Goal: Task Accomplishment & Management: Manage account settings

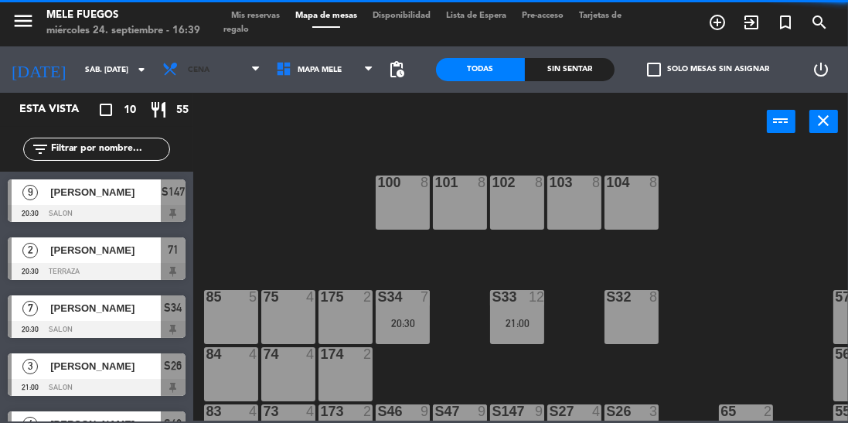
click at [223, 77] on span "Cena" at bounding box center [212, 70] width 114 height 34
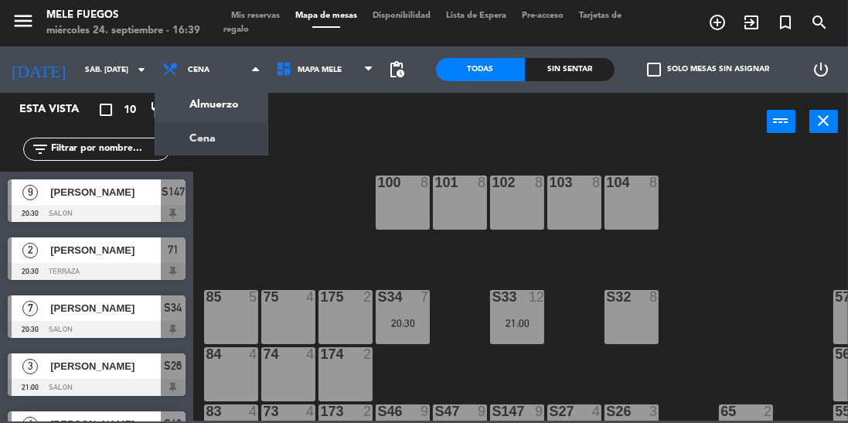
click at [241, 88] on div "Almuerzo Cena Cena Almuerzo Cena" at bounding box center [212, 69] width 114 height 46
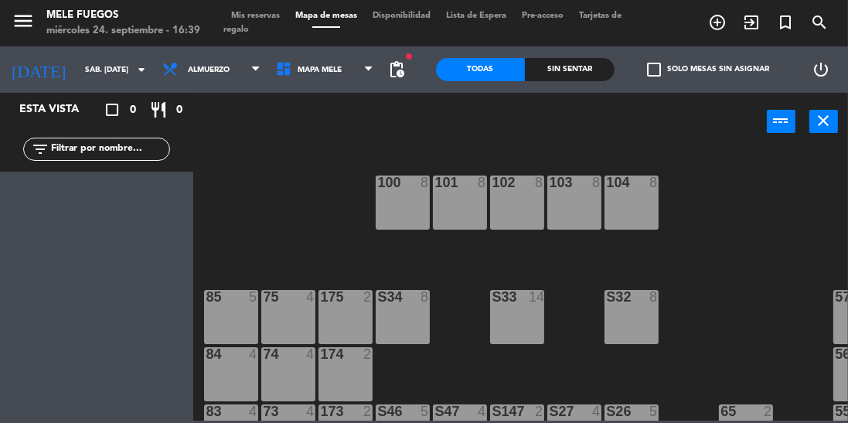
click at [77, 77] on input "sáb. [DATE]" at bounding box center [134, 70] width 114 height 24
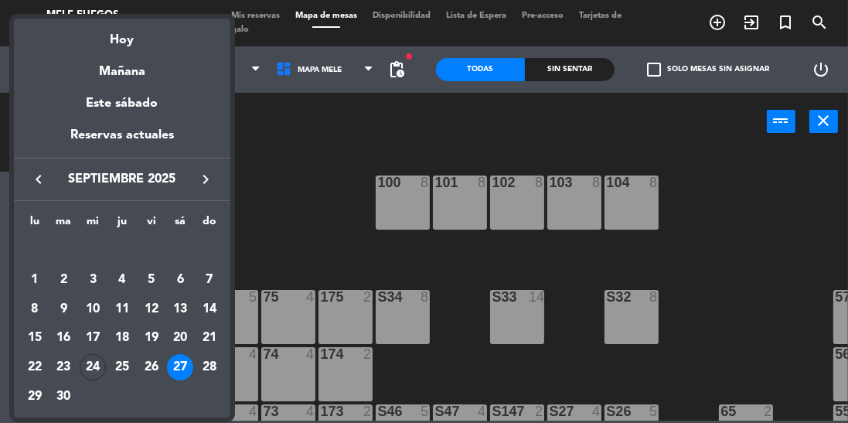
click at [203, 370] on div "28" at bounding box center [209, 367] width 26 height 26
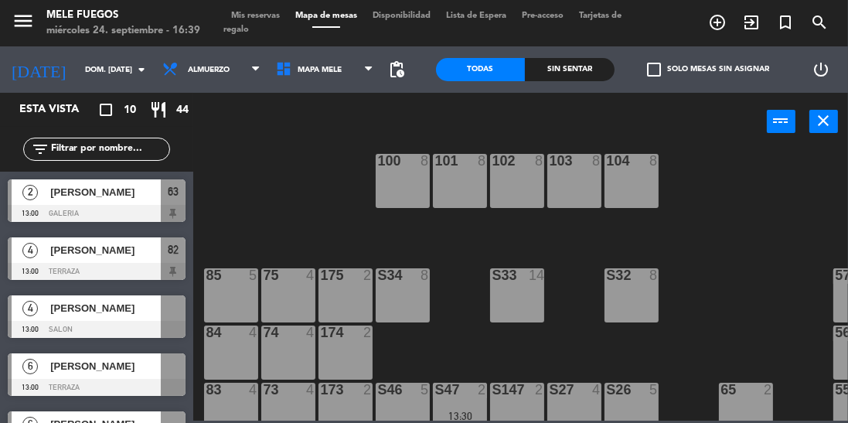
scroll to position [23, 0]
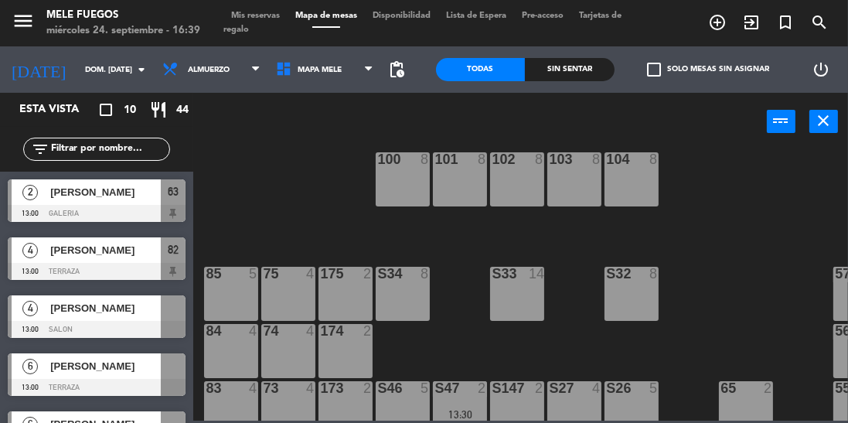
click at [161, 372] on div at bounding box center [173, 366] width 25 height 26
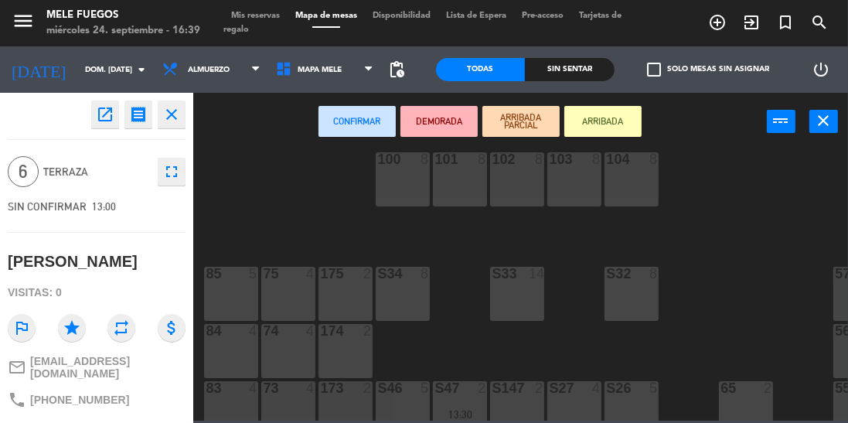
click at [232, 292] on div "85 5" at bounding box center [231, 294] width 54 height 54
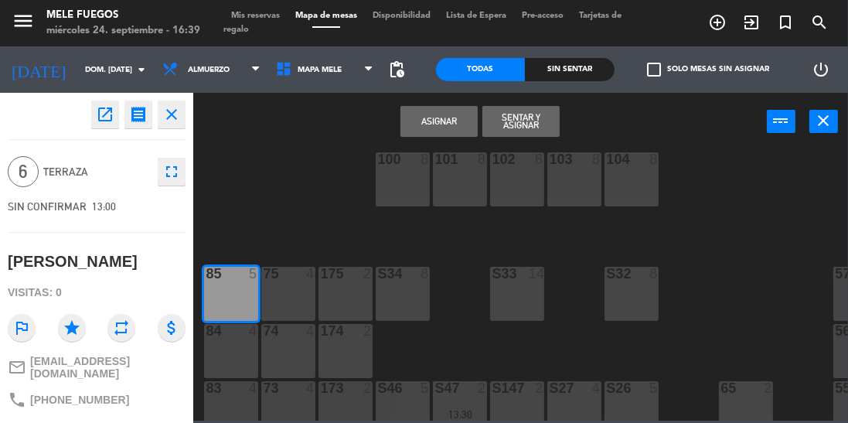
click at [286, 295] on div "75 4" at bounding box center [288, 294] width 54 height 54
click at [441, 135] on button "Asignar" at bounding box center [439, 121] width 77 height 31
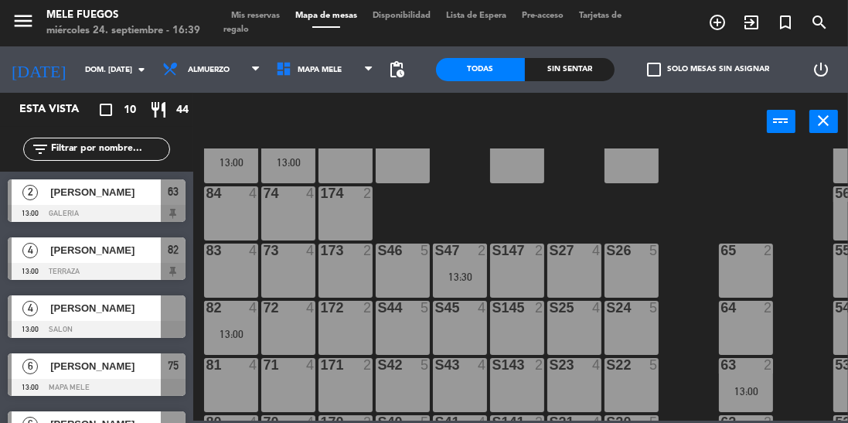
scroll to position [167, 0]
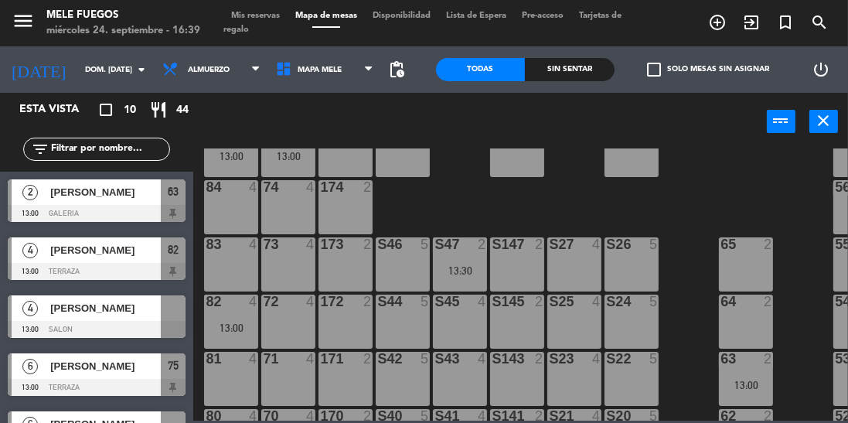
click at [182, 315] on div at bounding box center [173, 308] width 25 height 26
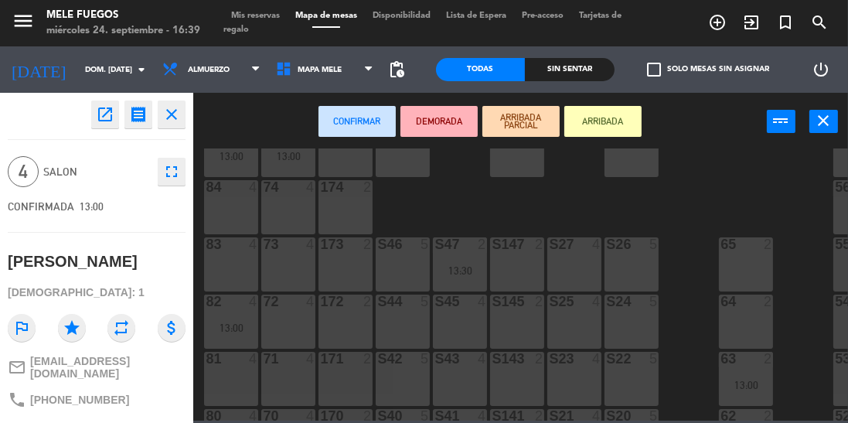
click at [630, 255] on div "S26 5" at bounding box center [632, 264] width 54 height 54
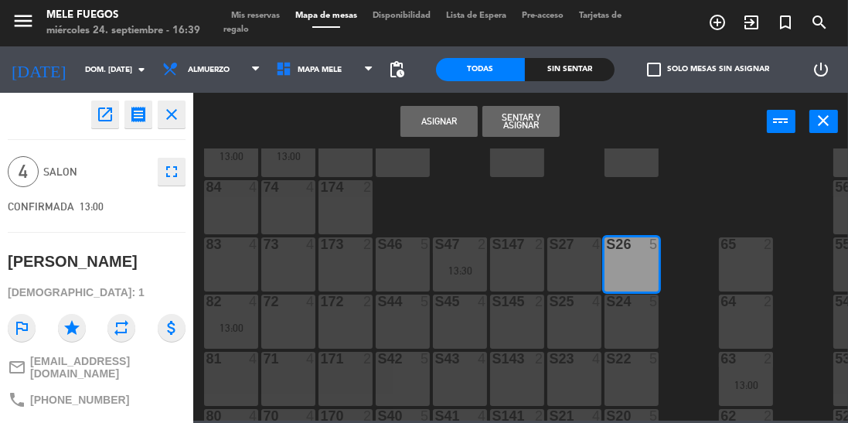
click at [415, 110] on button "Asignar" at bounding box center [439, 121] width 77 height 31
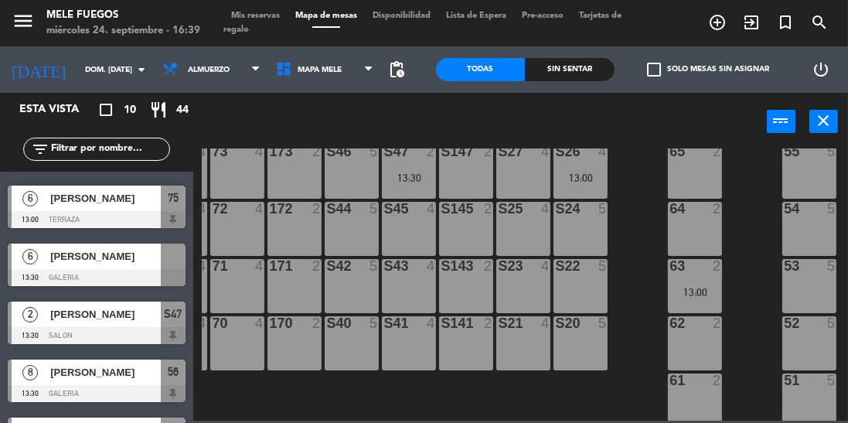
scroll to position [333, 51]
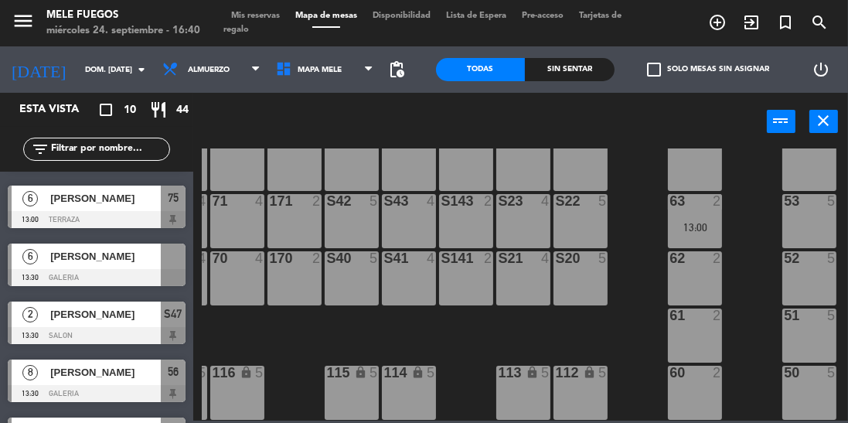
click at [165, 261] on div at bounding box center [173, 257] width 25 height 26
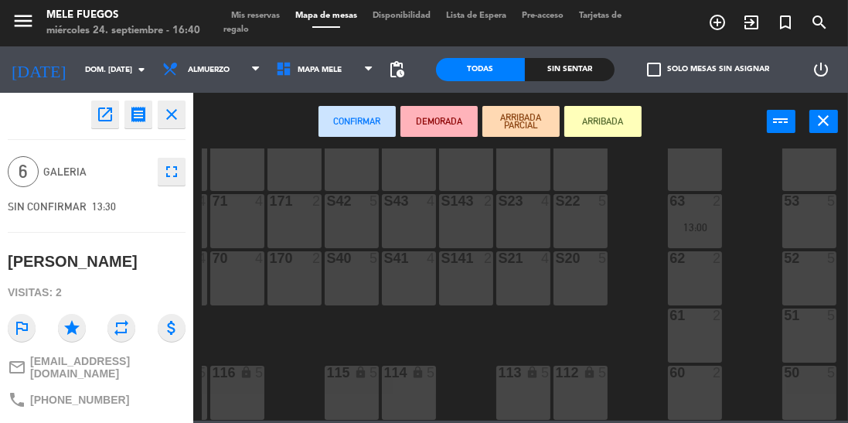
click at [681, 316] on div "61 2" at bounding box center [695, 336] width 54 height 54
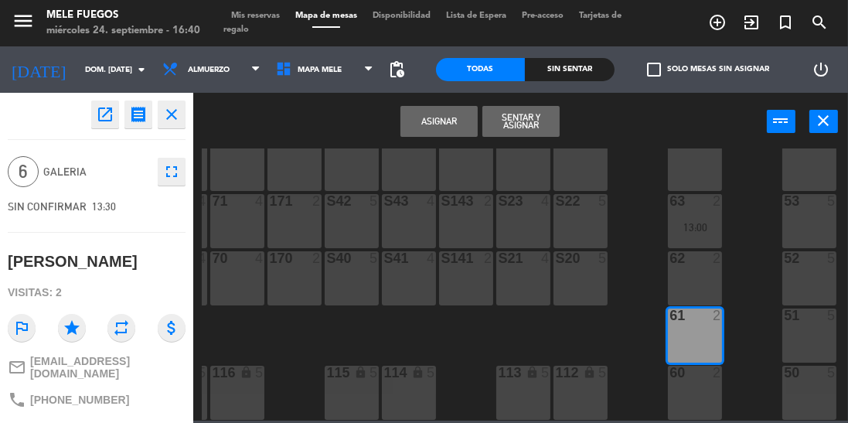
click at [821, 316] on div "51 5" at bounding box center [810, 336] width 54 height 54
click at [440, 122] on button "Asignar" at bounding box center [439, 121] width 77 height 31
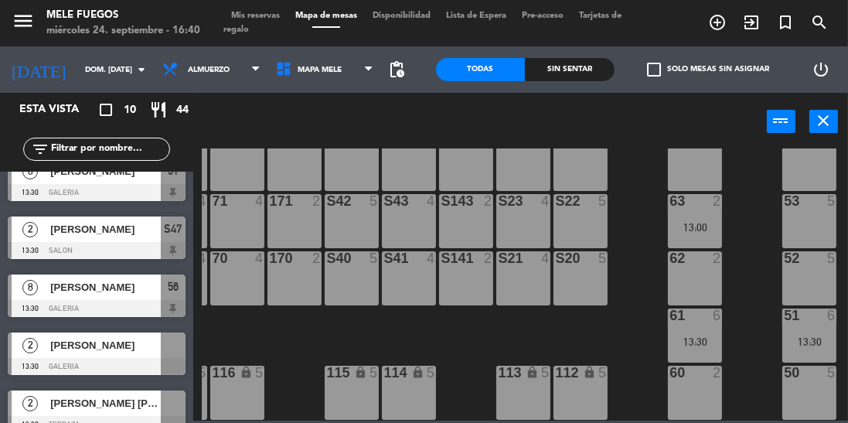
scroll to position [255, 0]
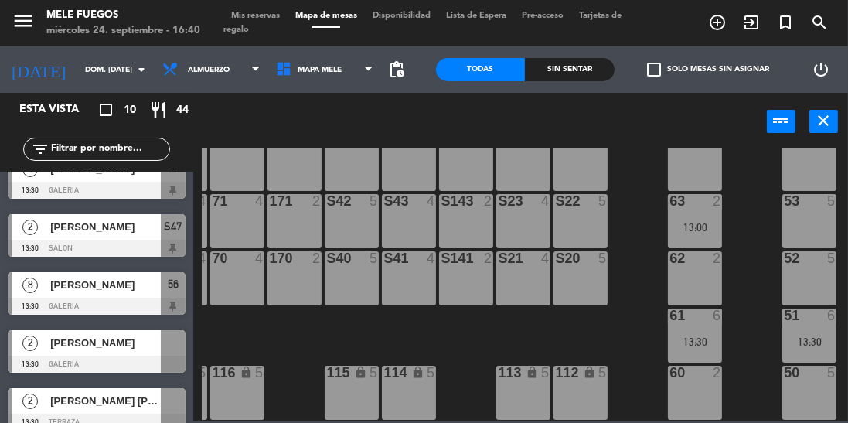
click at [169, 350] on div at bounding box center [173, 343] width 25 height 26
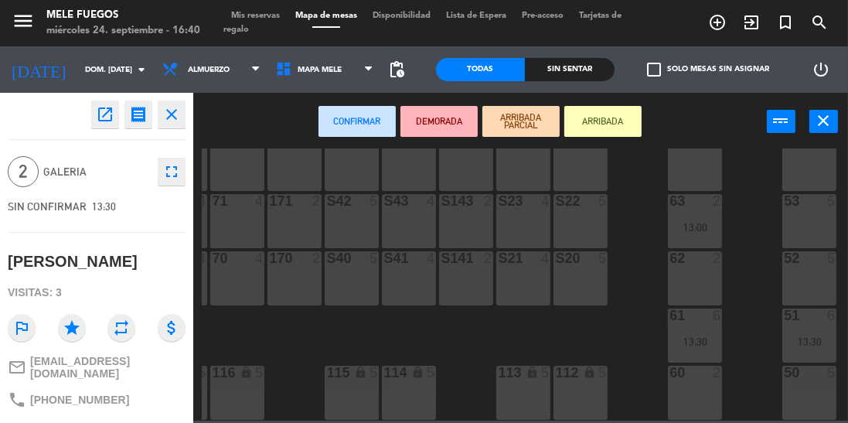
click at [682, 170] on div "64 2" at bounding box center [695, 164] width 54 height 54
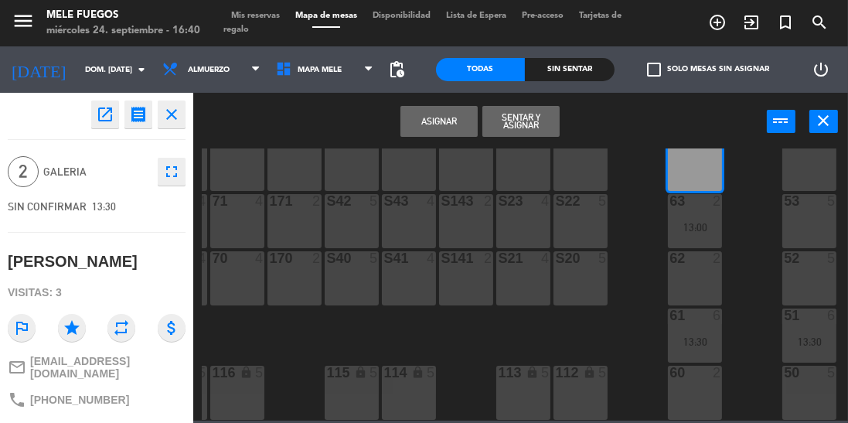
click at [440, 124] on button "Asignar" at bounding box center [439, 121] width 77 height 31
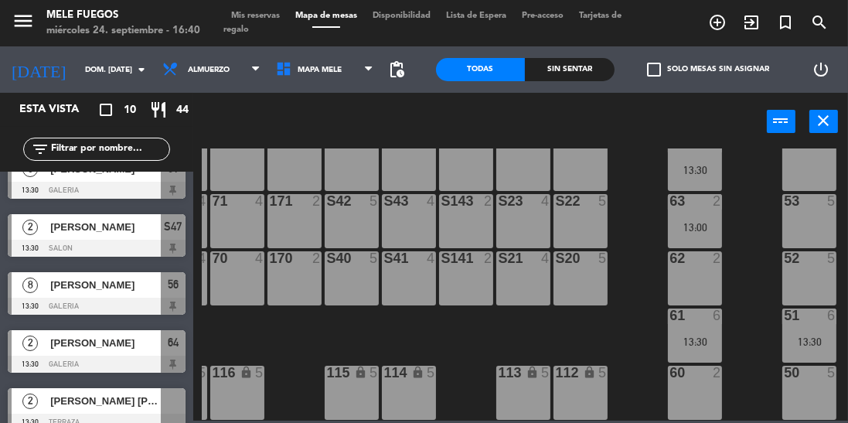
click at [172, 409] on div at bounding box center [173, 401] width 25 height 26
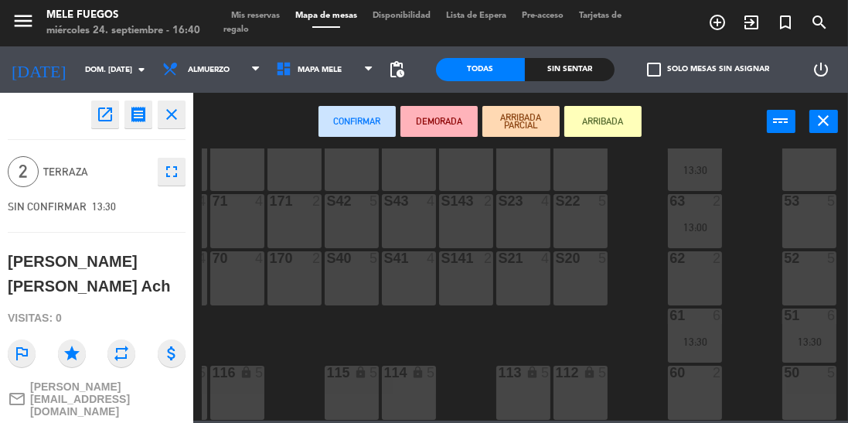
click at [273, 212] on div "171 2" at bounding box center [295, 221] width 54 height 54
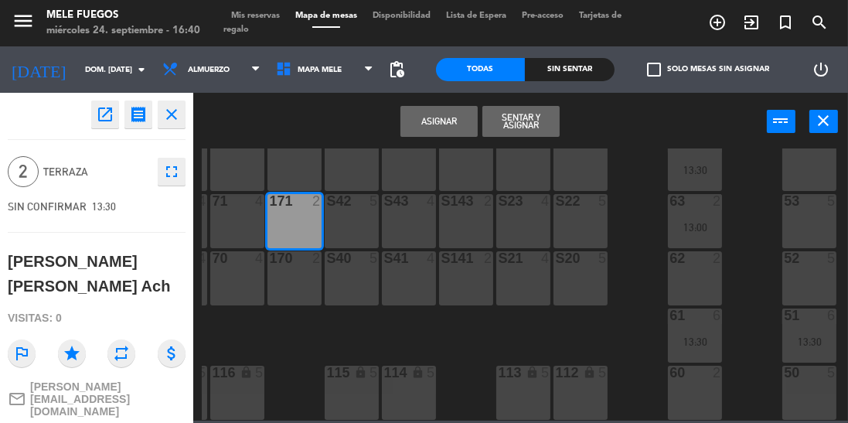
click at [449, 111] on button "Asignar" at bounding box center [439, 121] width 77 height 31
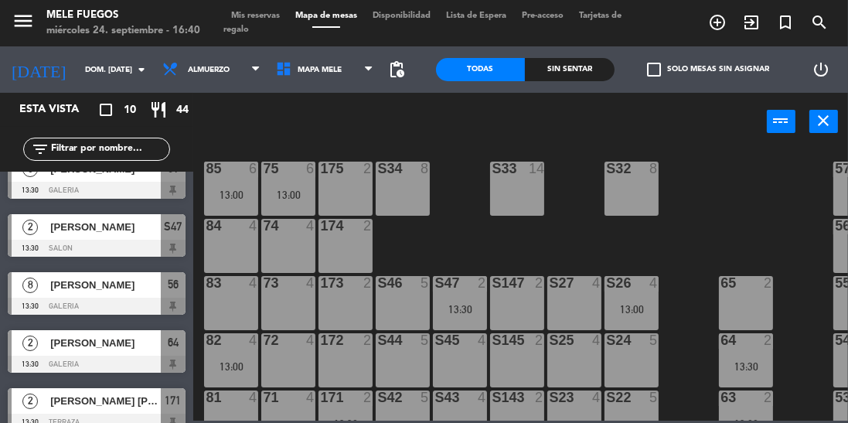
scroll to position [142, 0]
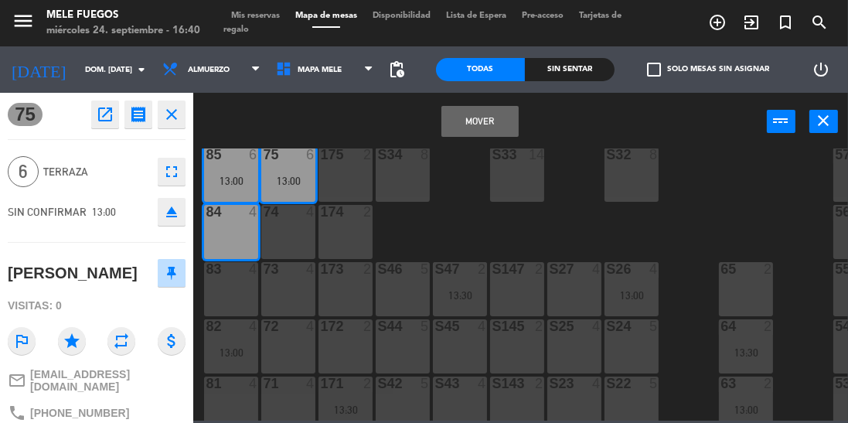
click at [478, 204] on div "100 8 101 8 102 8 103 8 104 8 S32 8 S33 14 S34 8 75 6 13:00 85 6 13:00 175 2 57…" at bounding box center [525, 284] width 646 height 272
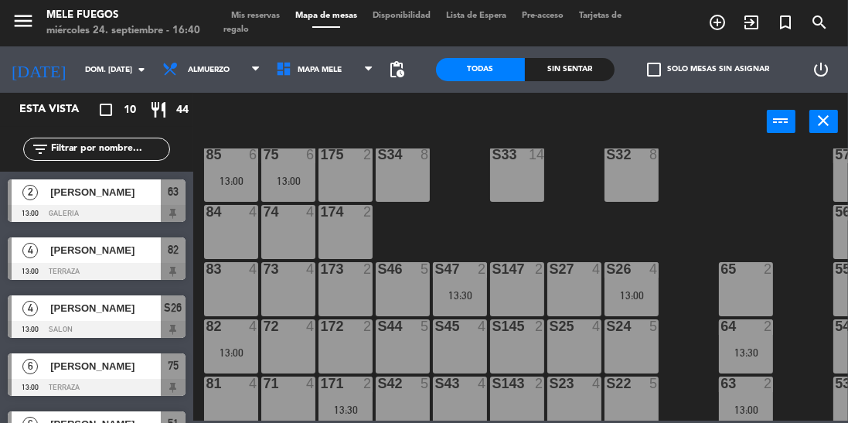
click at [477, 189] on div "100 8 101 8 102 8 103 8 104 8 S32 8 S33 14 S34 8 75 6 13:00 85 6 13:00 175 2 57…" at bounding box center [525, 284] width 646 height 272
click at [240, 335] on div "82 4 13:00" at bounding box center [231, 346] width 54 height 54
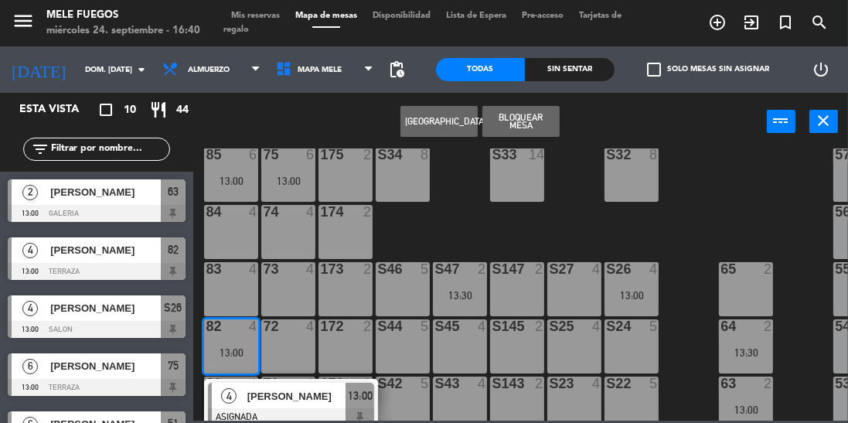
click at [440, 242] on div "100 8 101 8 102 8 103 8 104 8 S32 8 S33 14 S34 8 75 6 13:00 85 6 13:00 175 2 57…" at bounding box center [525, 284] width 646 height 272
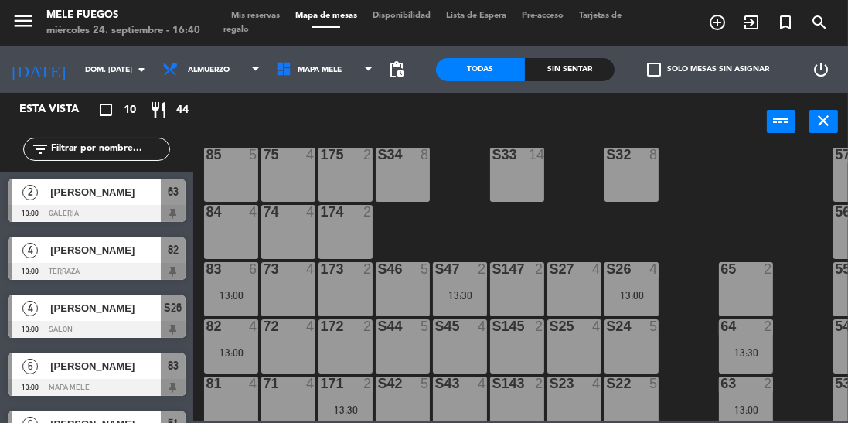
click at [223, 295] on div "13:00" at bounding box center [231, 295] width 54 height 11
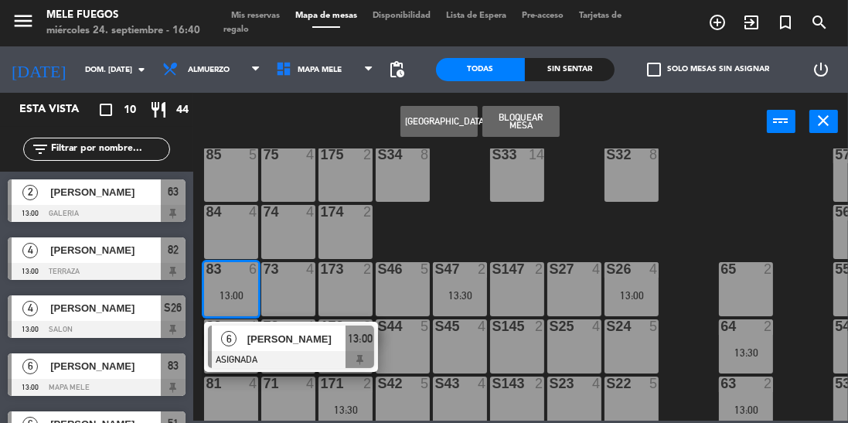
click at [251, 348] on div "[PERSON_NAME]" at bounding box center [296, 339] width 101 height 26
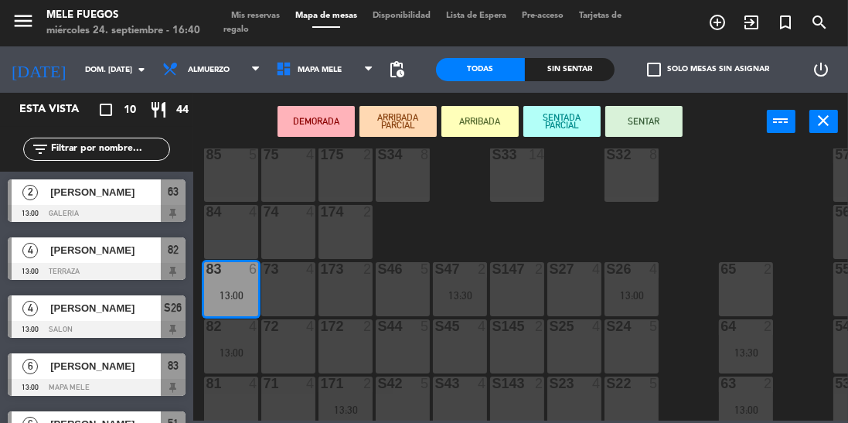
click at [292, 295] on div "73 4" at bounding box center [288, 289] width 54 height 54
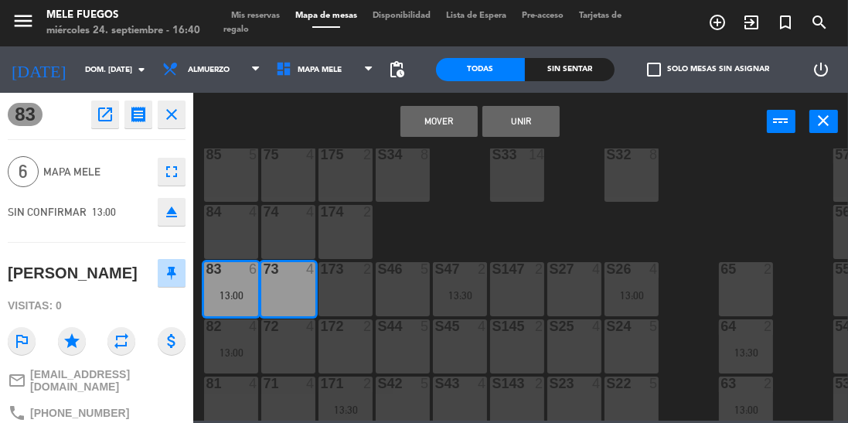
click at [520, 125] on button "Unir" at bounding box center [521, 121] width 77 height 31
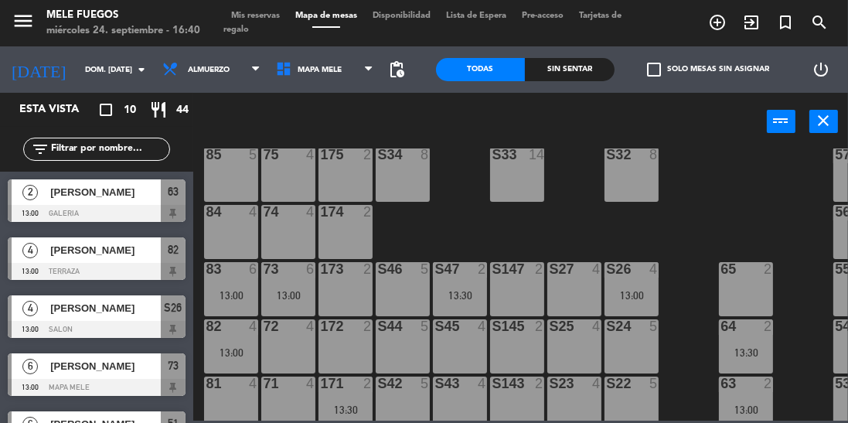
scroll to position [333, 0]
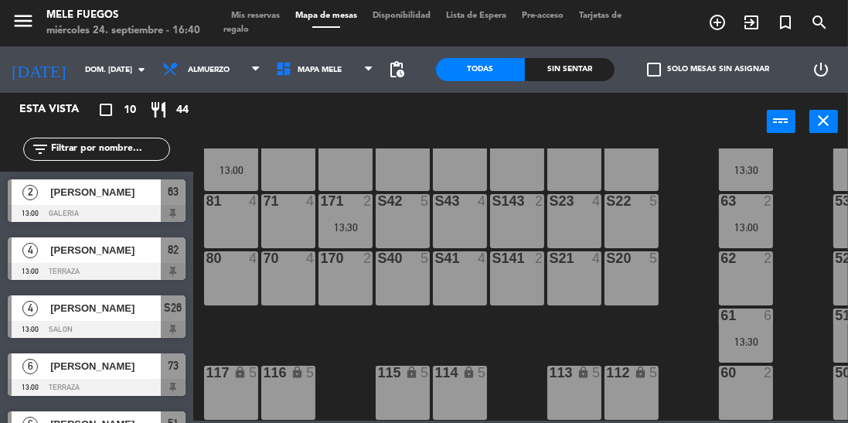
click at [232, 165] on div "13:00" at bounding box center [231, 170] width 54 height 11
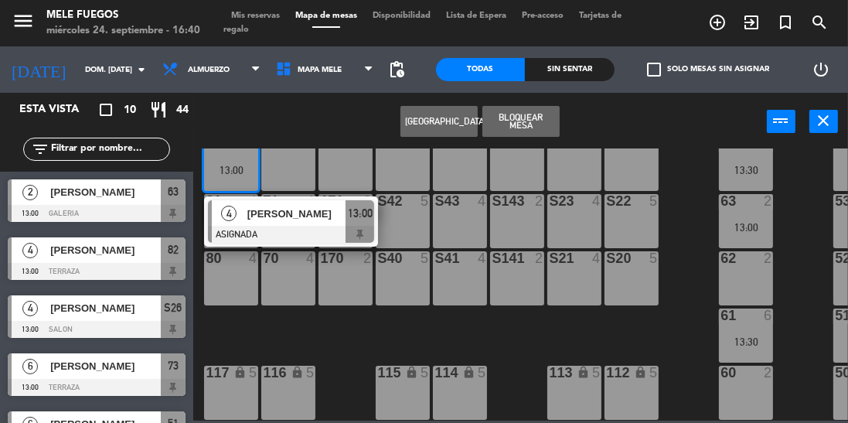
click at [233, 272] on div "80 4" at bounding box center [231, 278] width 54 height 54
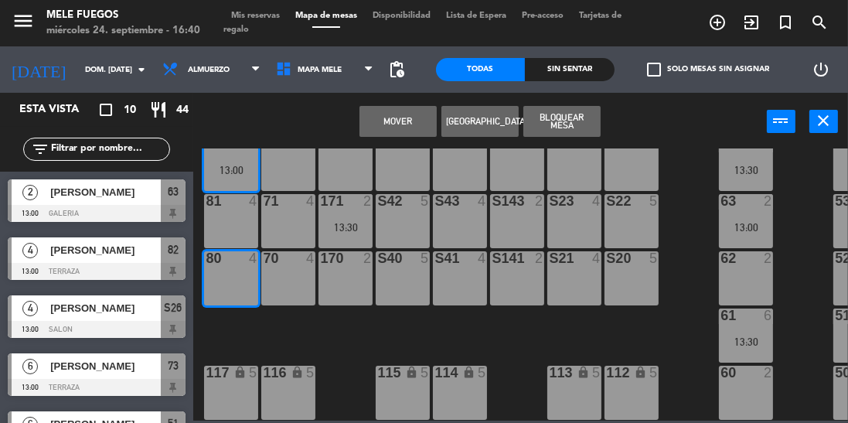
click at [403, 118] on button "Mover" at bounding box center [398, 121] width 77 height 31
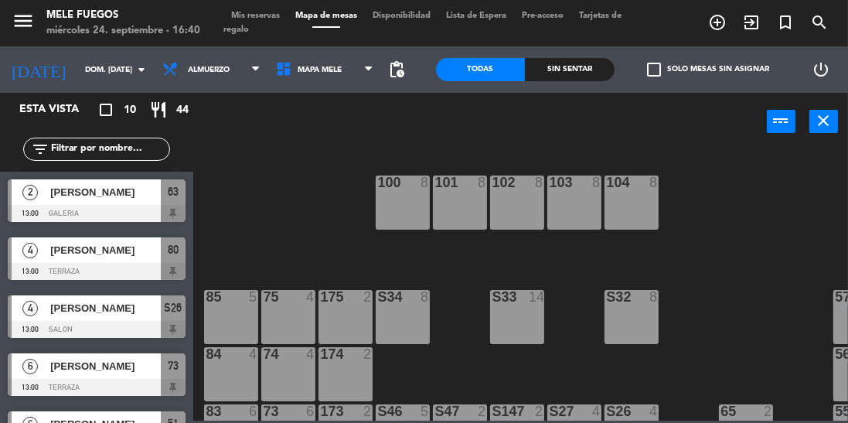
scroll to position [255, 0]
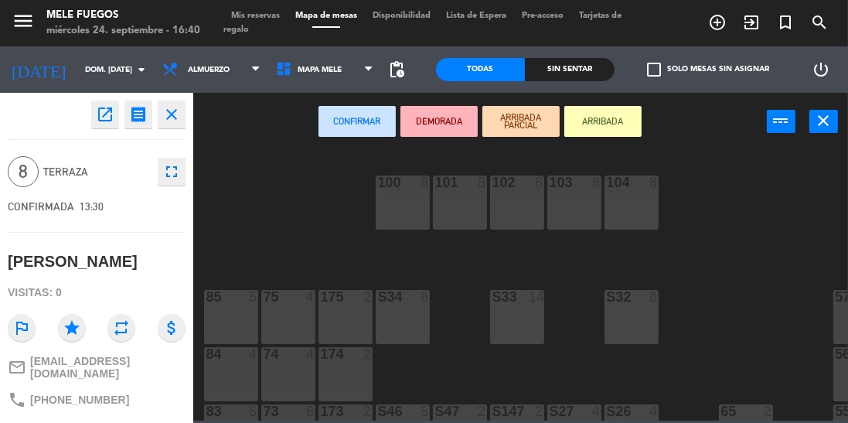
click at [233, 319] on div "85 5" at bounding box center [231, 317] width 54 height 54
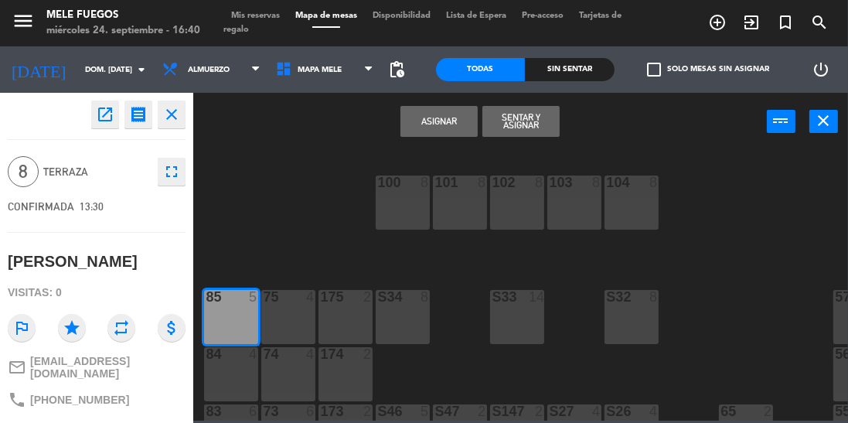
click at [276, 322] on div "75 4" at bounding box center [288, 317] width 54 height 54
click at [360, 308] on div "175 2" at bounding box center [346, 317] width 54 height 54
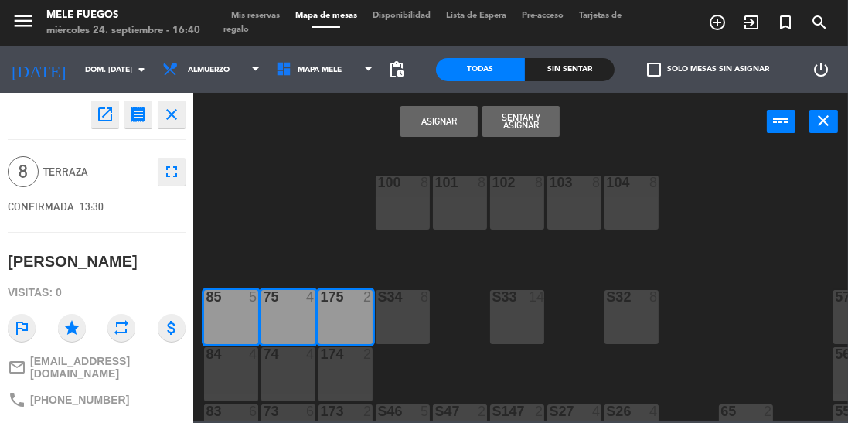
click at [439, 123] on button "Asignar" at bounding box center [439, 121] width 77 height 31
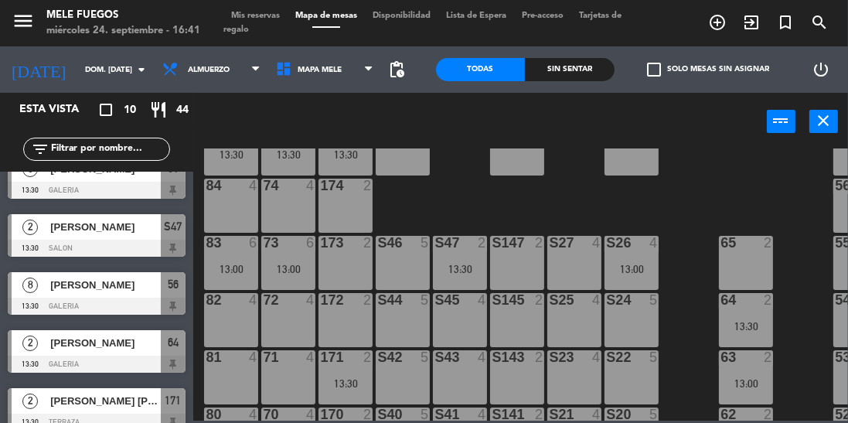
scroll to position [0, 0]
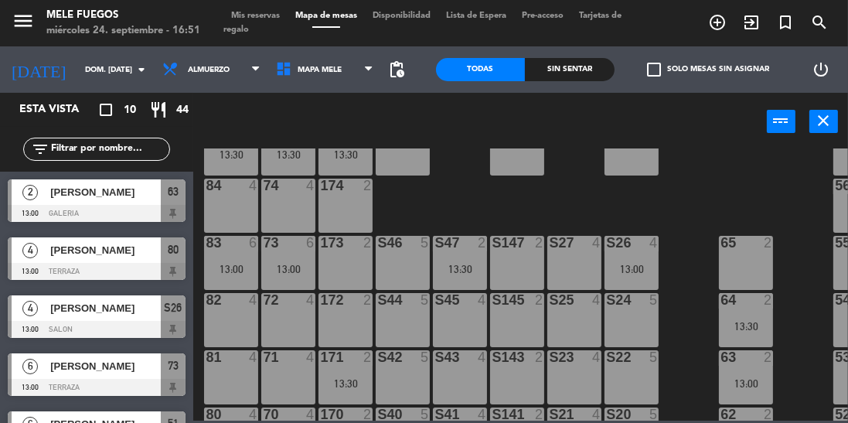
click at [118, 102] on div "crop_square 10 restaurant 44" at bounding box center [148, 110] width 74 height 19
click at [87, 66] on input "dom. [DATE]" at bounding box center [134, 70] width 114 height 24
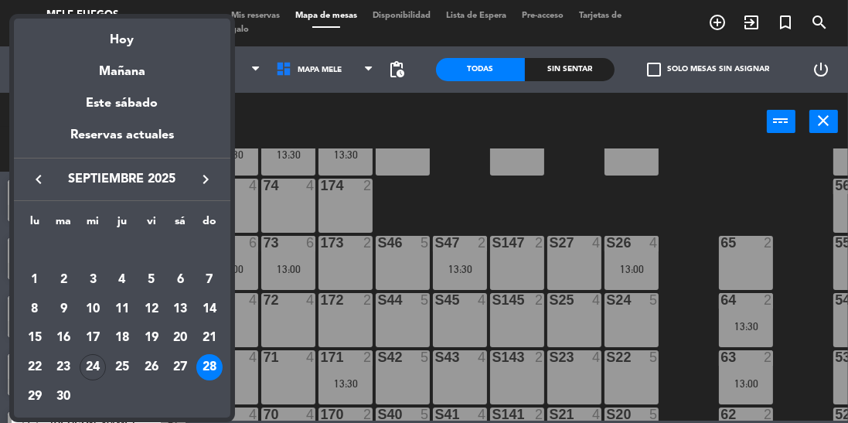
click at [278, 115] on div at bounding box center [424, 211] width 848 height 423
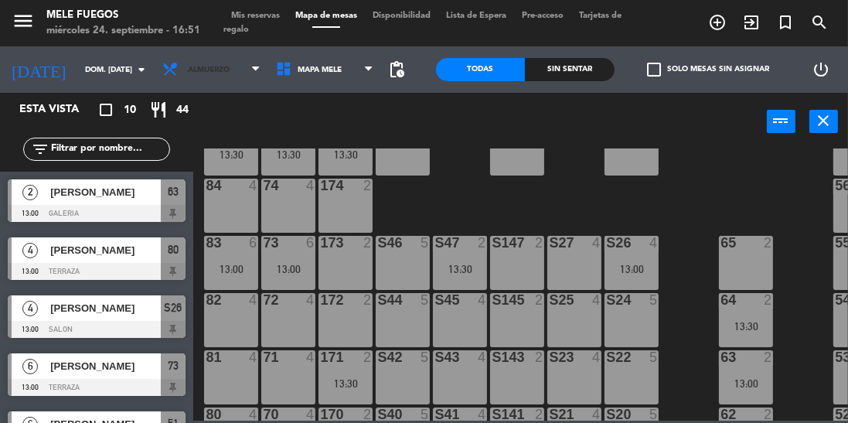
click at [189, 71] on span "Almuerzo" at bounding box center [209, 70] width 42 height 9
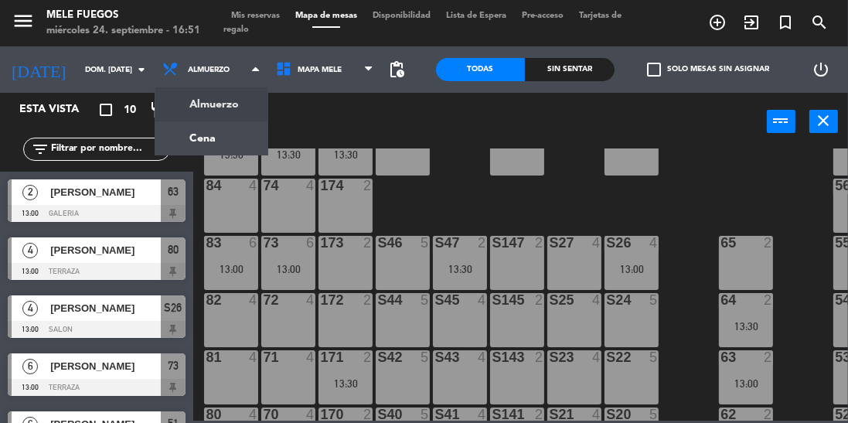
click at [214, 150] on ng-component "menu Mele Fuegos miércoles 24. septiembre - 16:51 Mis reservas Mapa de mesas Di…" at bounding box center [424, 210] width 848 height 421
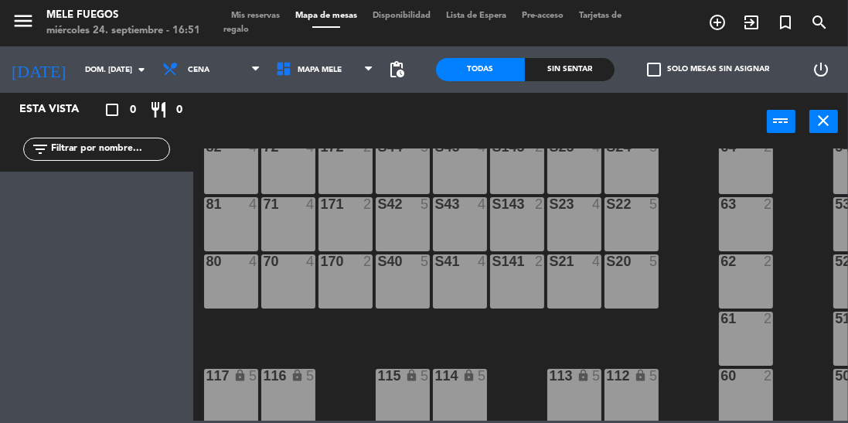
scroll to position [326, 0]
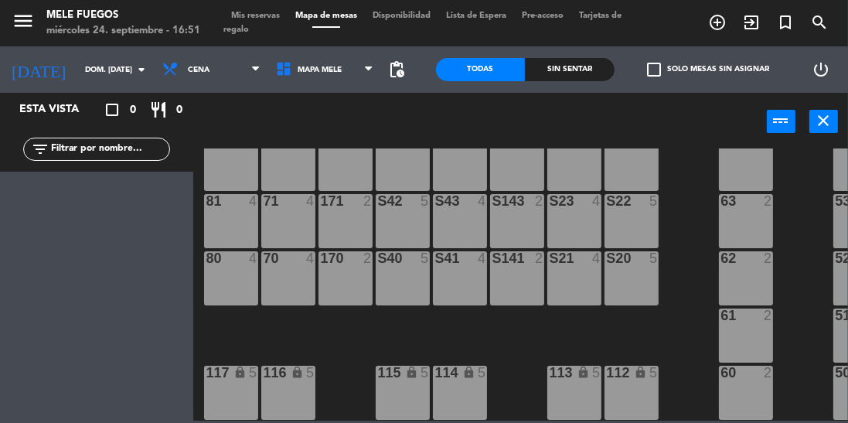
click at [77, 63] on input "dom. [DATE]" at bounding box center [134, 70] width 114 height 24
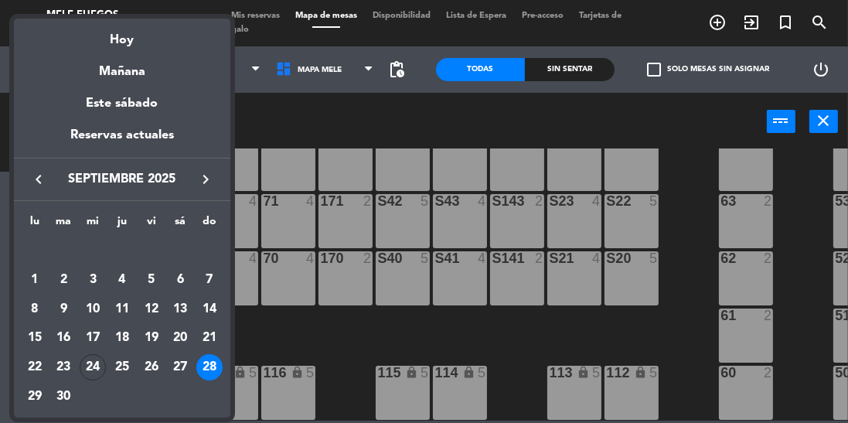
click at [97, 371] on div "24" at bounding box center [93, 367] width 26 height 26
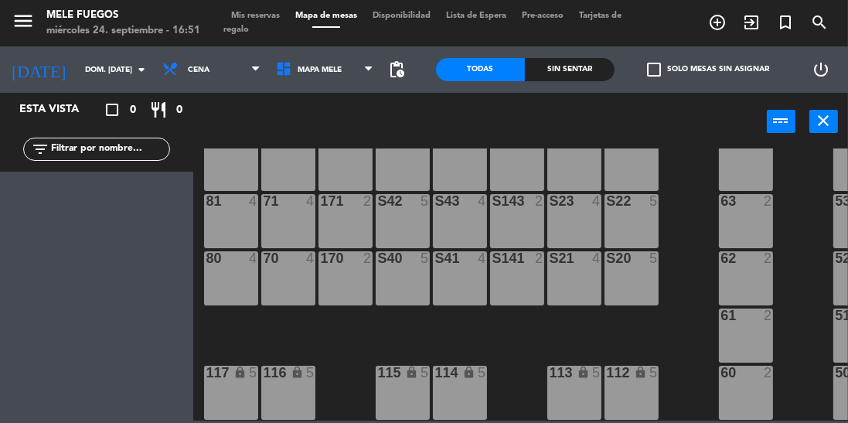
type input "mié. [DATE]"
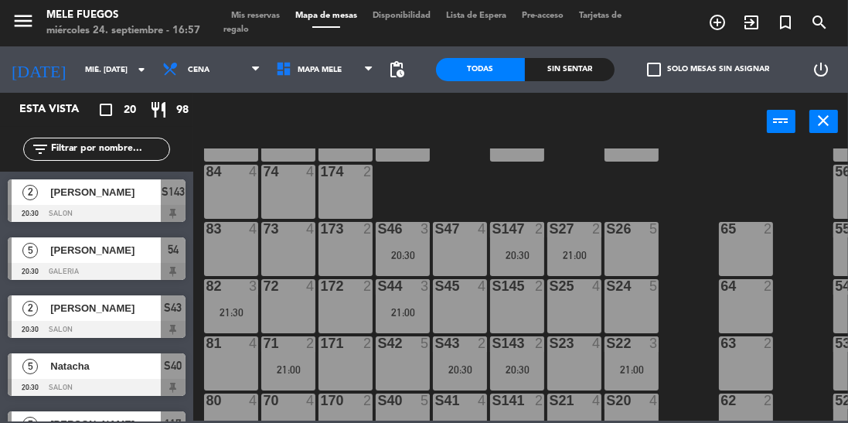
scroll to position [0, 0]
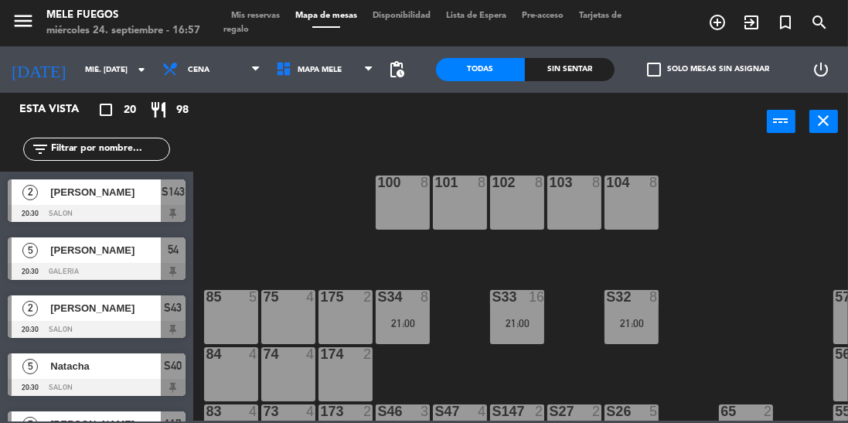
click at [685, 314] on div "100 8 101 8 102 8 103 8 104 8 S32 8 21:00 S33 16 21:00 S34 8 21:00 75 4 85 5 17…" at bounding box center [525, 284] width 646 height 272
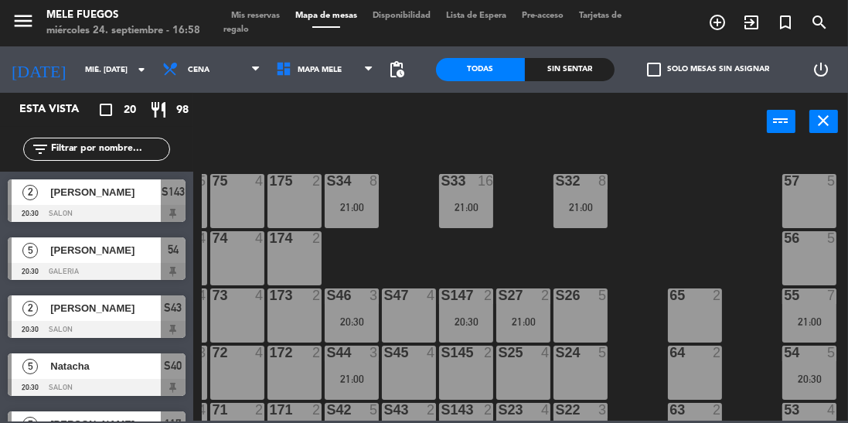
scroll to position [111, 51]
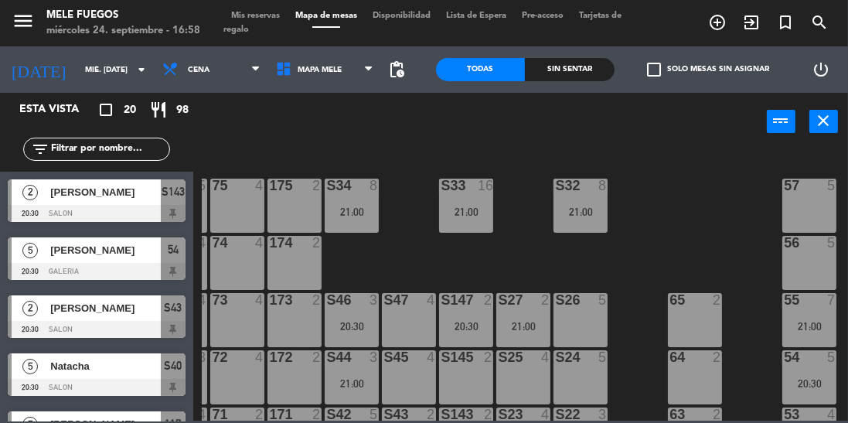
click at [631, 275] on div "100 8 101 8 102 8 103 8 104 8 S32 8 21:00 S33 16 21:00 S34 8 21:00 75 4 85 5 17…" at bounding box center [525, 284] width 646 height 272
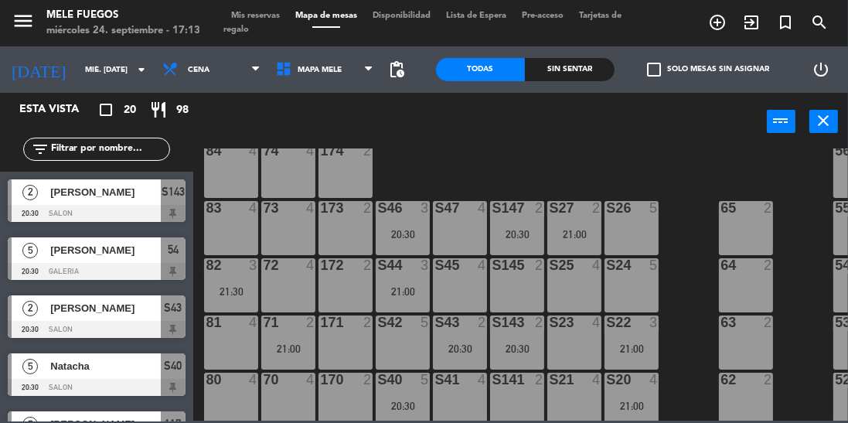
scroll to position [333, 0]
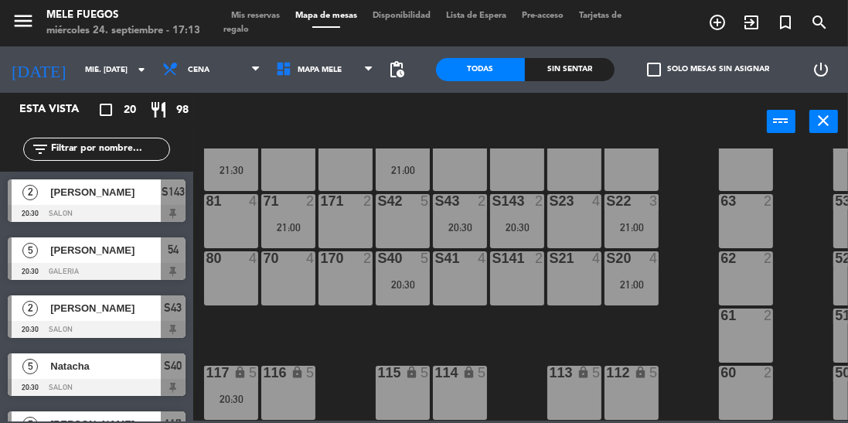
click at [82, 74] on input "mié. [DATE]" at bounding box center [134, 70] width 114 height 24
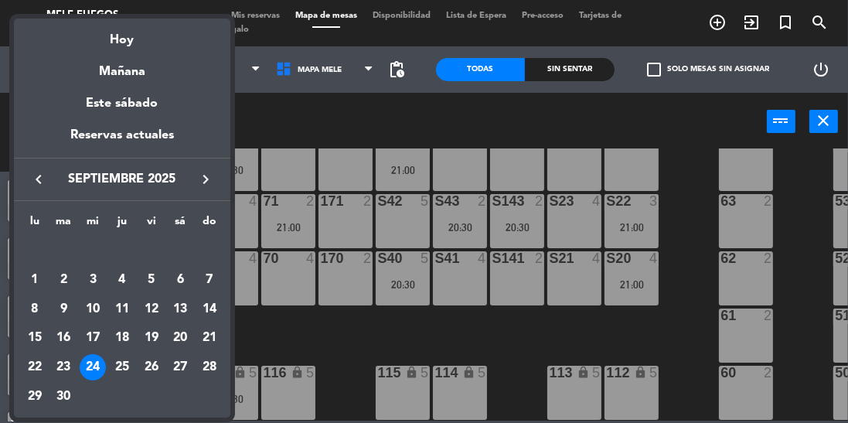
click at [693, 240] on div at bounding box center [424, 211] width 848 height 423
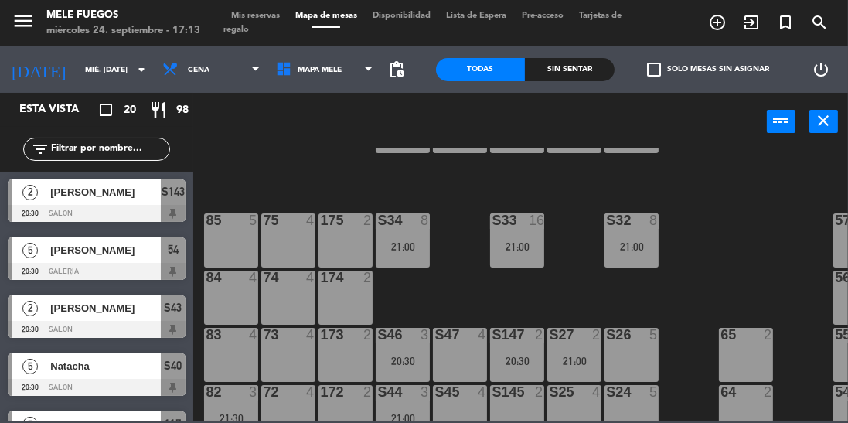
scroll to position [78, 0]
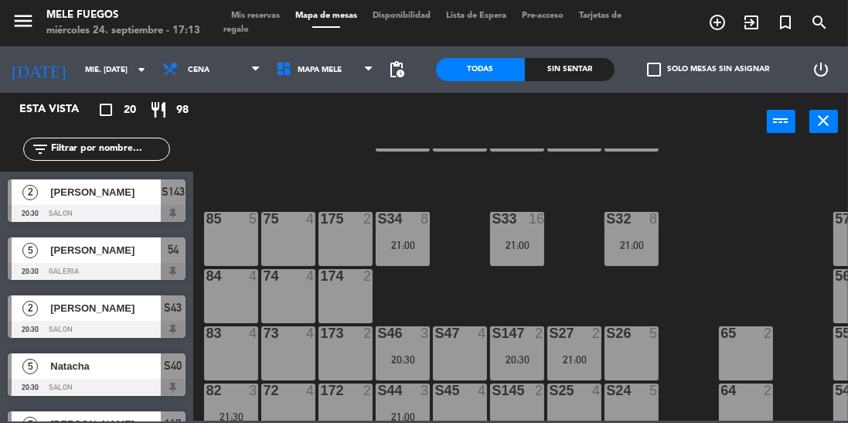
click at [406, 240] on div "21:00" at bounding box center [403, 245] width 54 height 11
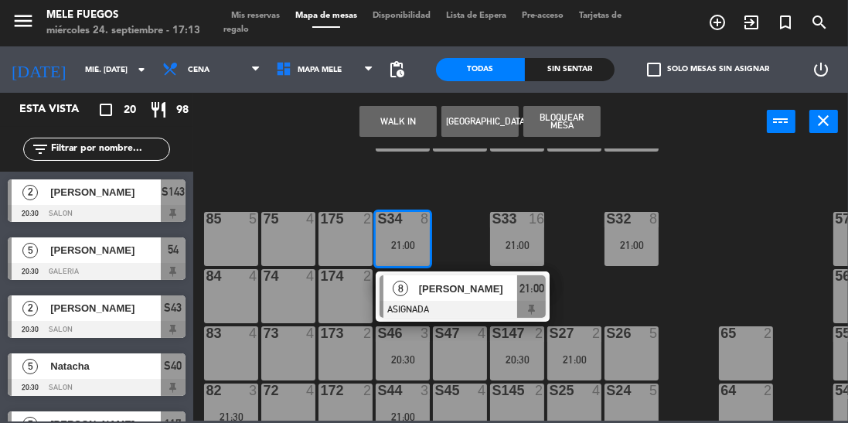
click at [715, 233] on div "100 8 101 8 102 8 103 8 104 8 S32 8 21:00 S33 16 21:00 S34 8 21:00 8 [PERSON_NA…" at bounding box center [525, 284] width 646 height 272
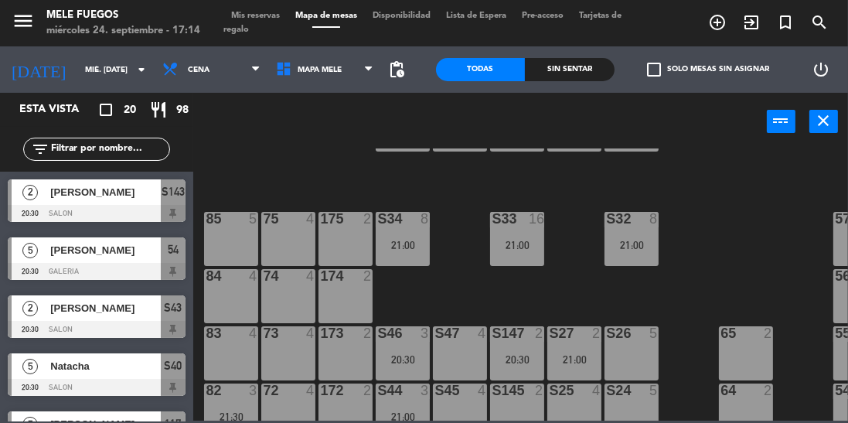
click at [637, 243] on div "21:00" at bounding box center [632, 245] width 54 height 11
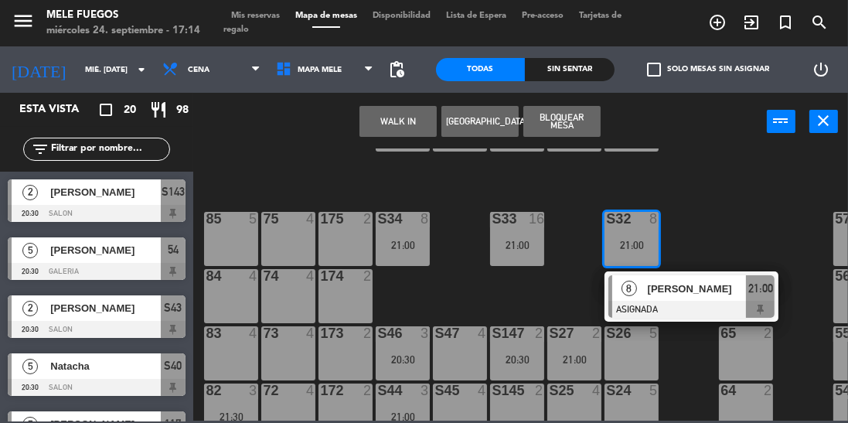
click at [725, 227] on div "100 8 101 8 102 8 103 8 104 8 S32 8 21:00 8 [PERSON_NAME] ASIGNADA 21:00 S33 16…" at bounding box center [525, 284] width 646 height 272
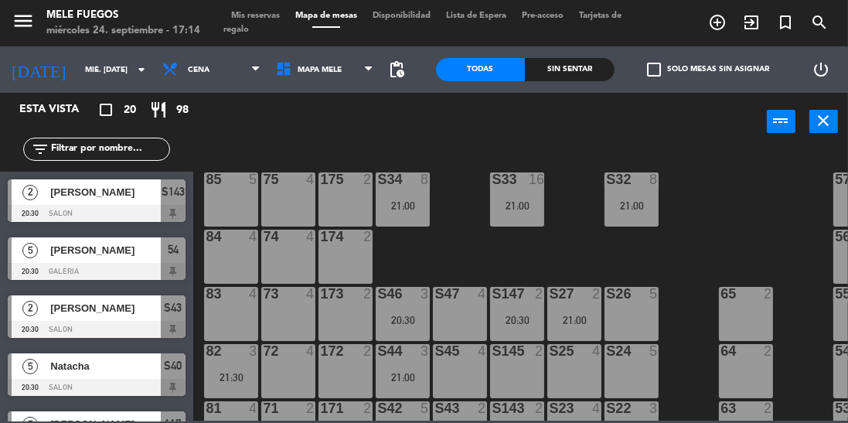
scroll to position [118, 0]
click at [644, 190] on div "S32 8 21:00" at bounding box center [632, 199] width 54 height 54
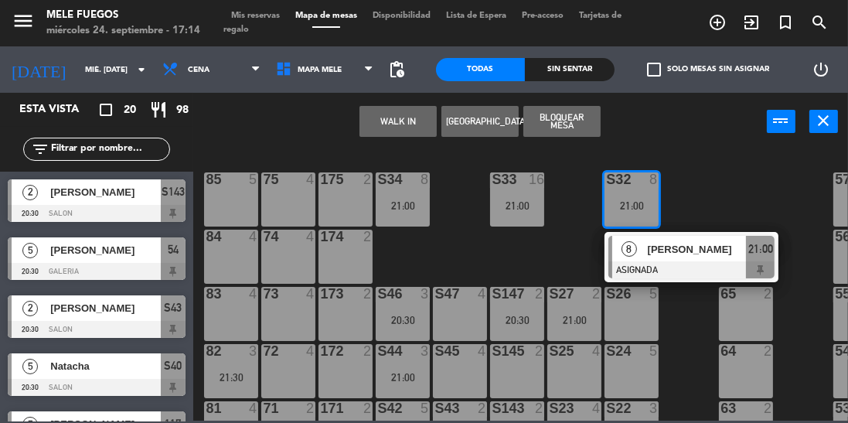
click at [568, 245] on div "100 8 101 8 102 8 103 8 104 8 S32 8 21:00 8 [PERSON_NAME] ASIGNADA 21:00 S33 16…" at bounding box center [525, 284] width 646 height 272
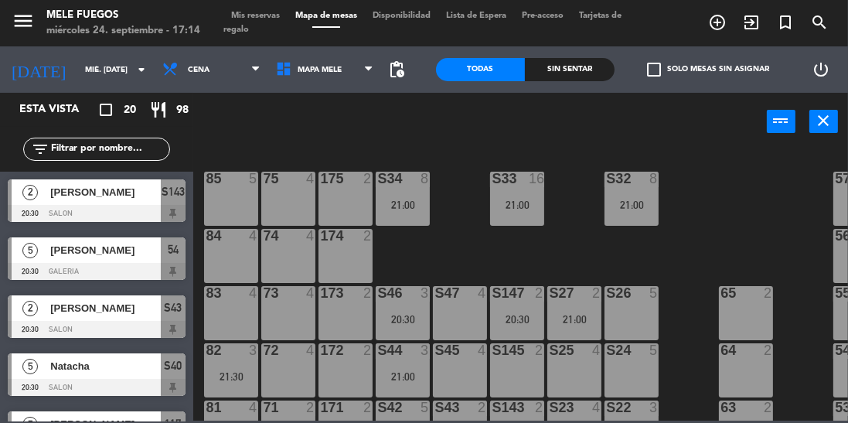
scroll to position [148, 0]
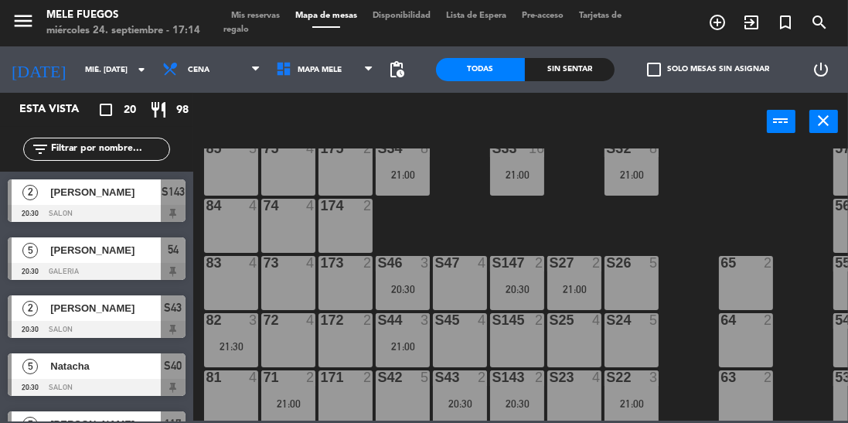
click at [644, 169] on div "21:00" at bounding box center [632, 174] width 54 height 11
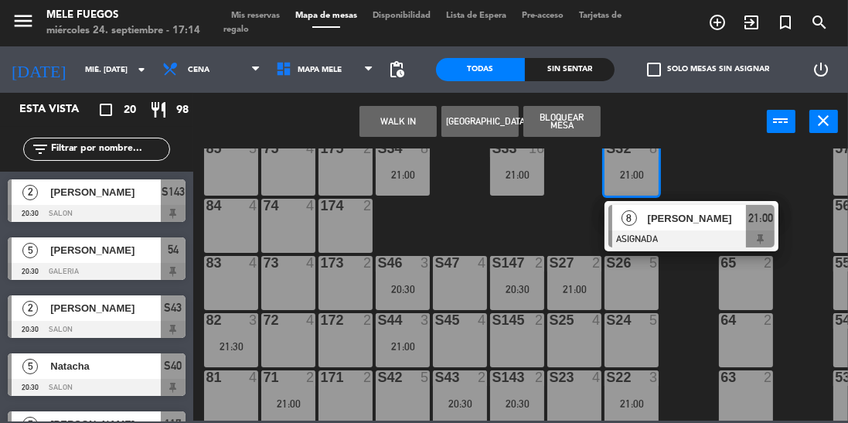
click at [718, 151] on div "100 8 101 8 102 8 103 8 104 8 S32 8 21:00 8 [PERSON_NAME] ASIGNADA 21:00 S33 16…" at bounding box center [525, 284] width 646 height 272
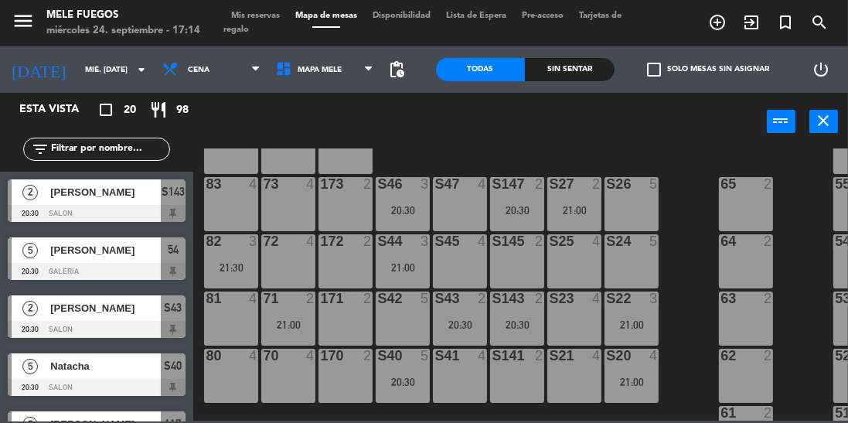
scroll to position [224, 0]
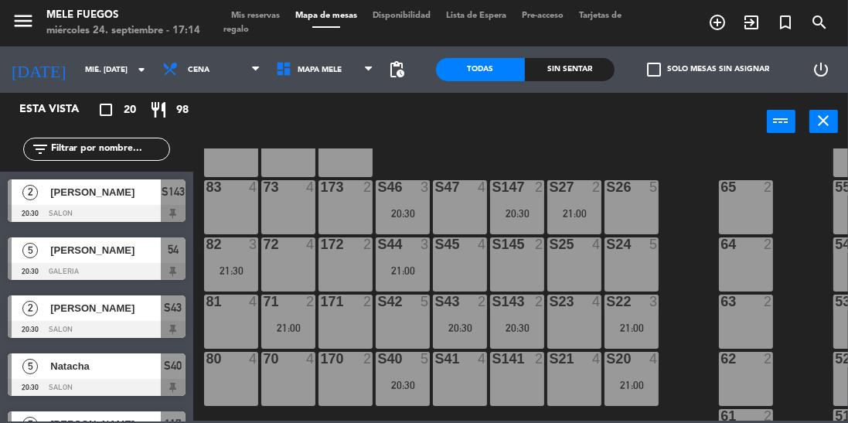
click at [680, 251] on div "100 8 101 8 102 8 103 8 104 8 S32 8 21:00 S33 16 21:00 S34 8 21:00 75 4 85 5 17…" at bounding box center [525, 284] width 646 height 272
click at [711, 217] on div "100 8 101 8 102 8 103 8 104 8 S32 8 21:00 S33 16 21:00 S34 8 21:00 75 4 85 5 17…" at bounding box center [525, 284] width 646 height 272
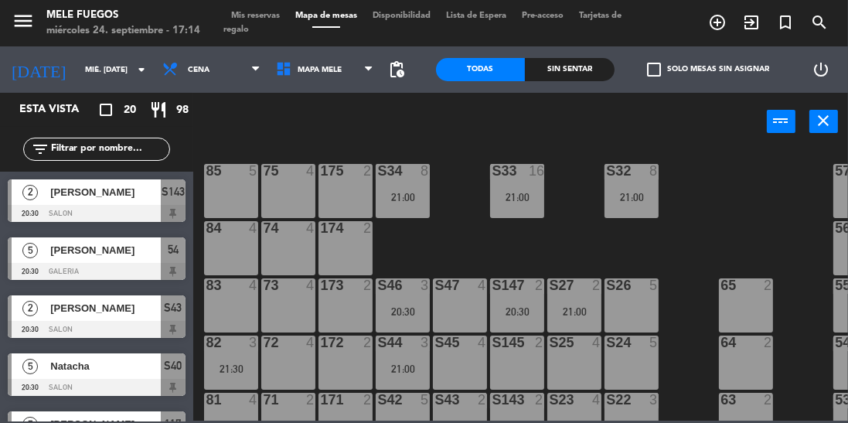
scroll to position [125, 0]
click at [523, 193] on div "21:00" at bounding box center [517, 198] width 54 height 11
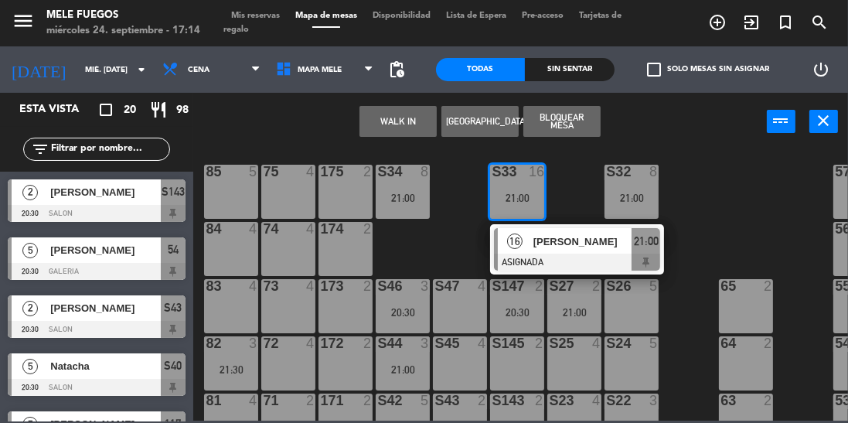
click at [722, 219] on div "100 8 101 8 102 8 103 8 104 8 S32 8 21:00 S33 16 21:00 16 [PERSON_NAME] del [GE…" at bounding box center [525, 284] width 646 height 272
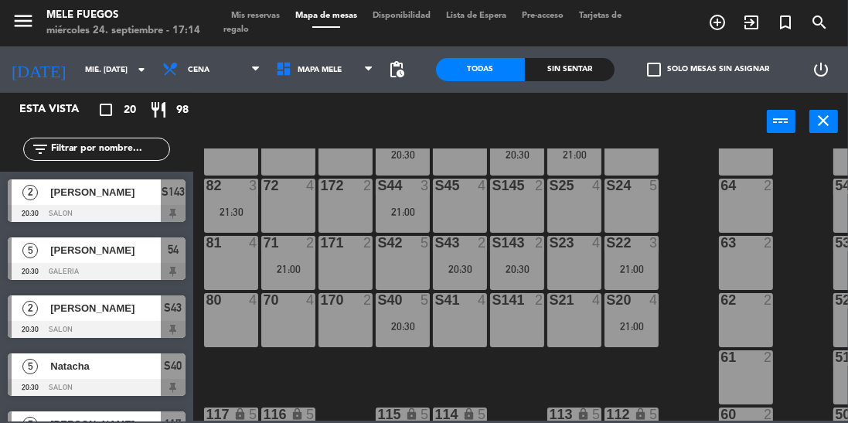
scroll to position [284, 0]
click at [683, 246] on div "100 8 101 8 102 8 103 8 104 8 S32 8 21:00 S33 16 21:00 S34 8 21:00 75 4 85 5 17…" at bounding box center [525, 284] width 646 height 272
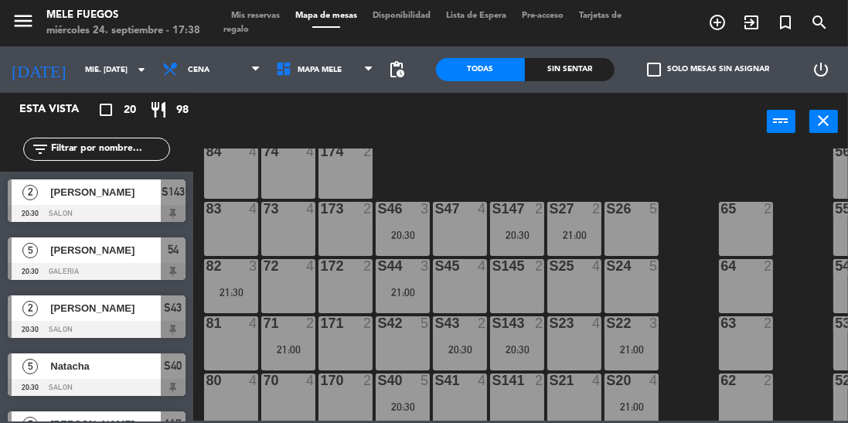
scroll to position [156, 0]
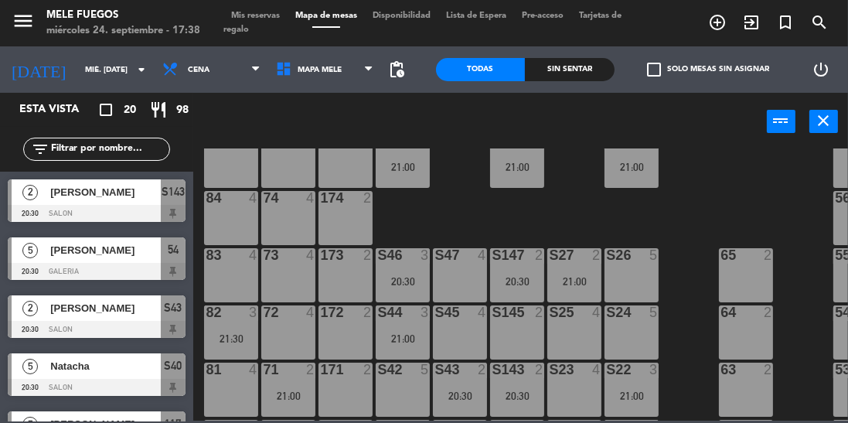
click at [699, 201] on div "100 8 101 8 102 8 103 8 104 8 S32 8 21:00 S33 16 21:00 S34 8 21:00 75 4 85 5 17…" at bounding box center [525, 284] width 646 height 272
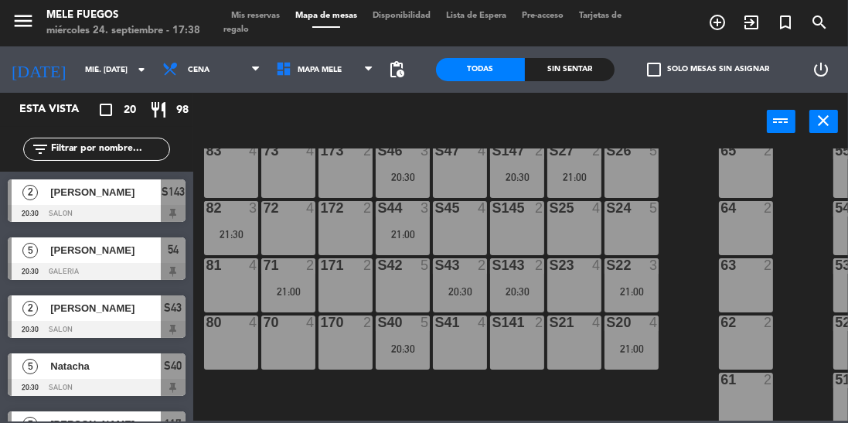
scroll to position [275, 0]
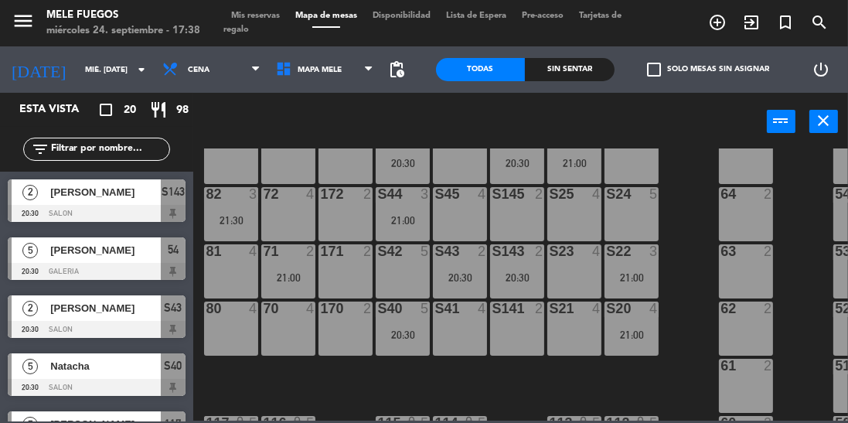
click at [459, 273] on div "20:30" at bounding box center [460, 277] width 54 height 11
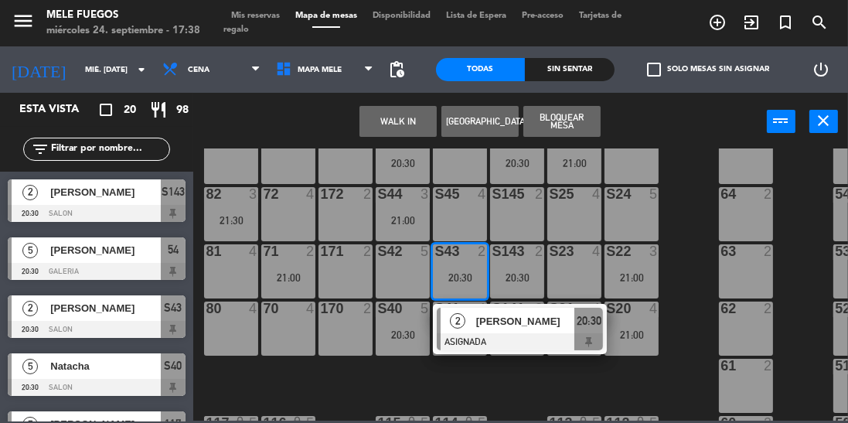
click at [698, 200] on div "100 8 101 8 102 8 103 8 104 8 S32 8 21:00 S33 16 21:00 S34 8 21:00 75 4 85 5 17…" at bounding box center [525, 284] width 646 height 272
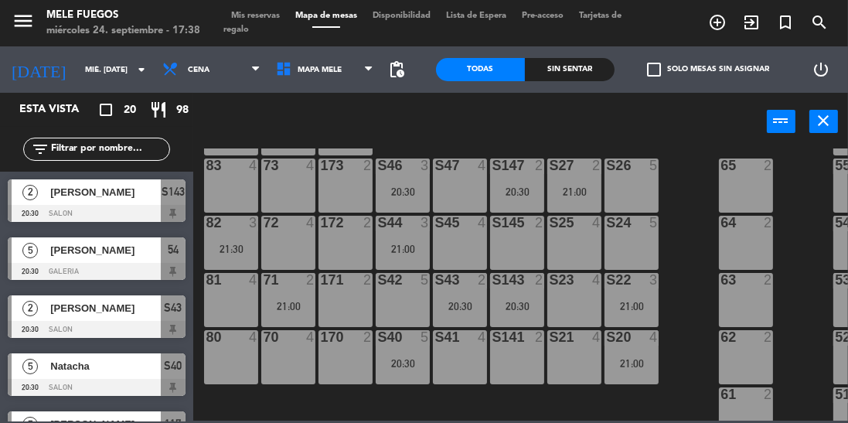
scroll to position [237, 0]
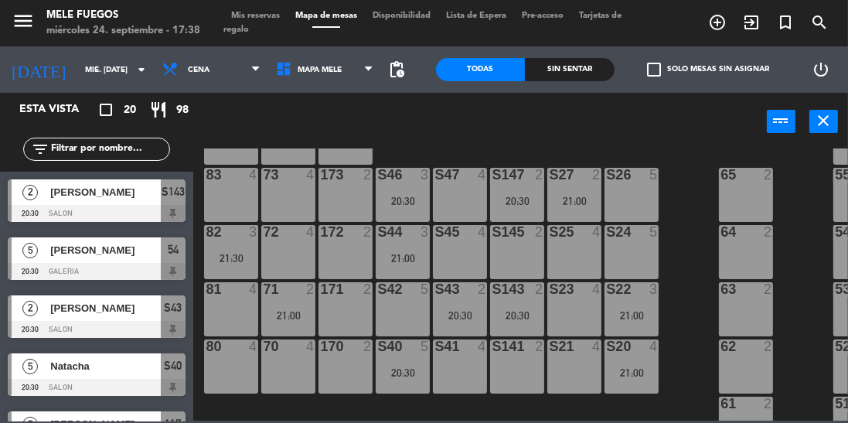
click at [502, 305] on div "S143 2 20:30" at bounding box center [517, 309] width 54 height 54
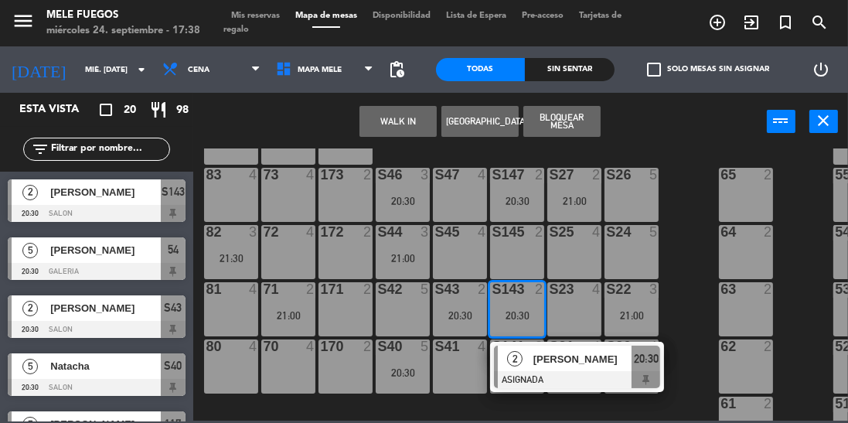
click at [690, 193] on div "100 8 101 8 102 8 103 8 104 8 S32 8 21:00 S33 16 21:00 S34 8 21:00 75 4 85 5 17…" at bounding box center [525, 284] width 646 height 272
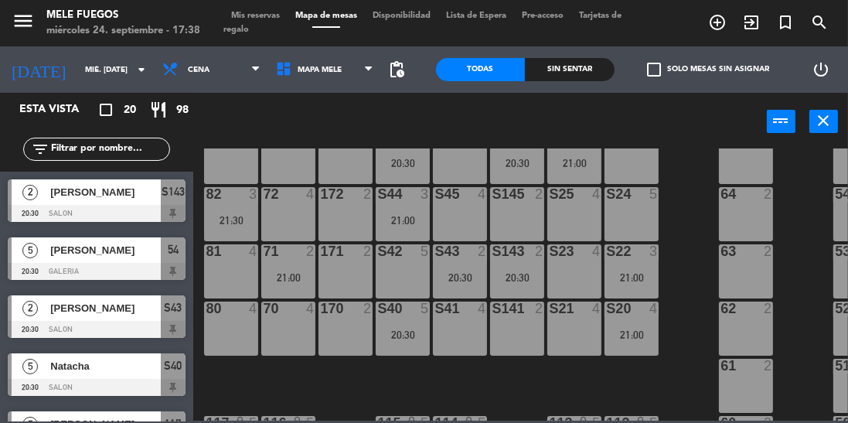
scroll to position [285, 0]
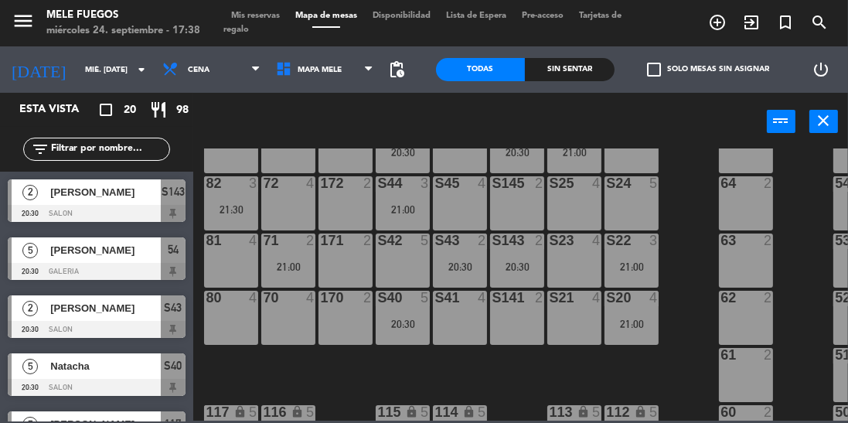
click at [513, 264] on div "20:30" at bounding box center [517, 266] width 54 height 11
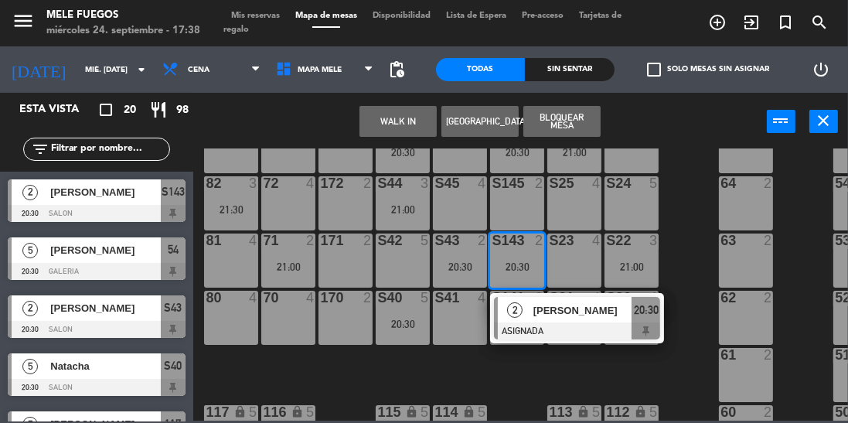
click at [566, 307] on span "[PERSON_NAME]" at bounding box center [583, 310] width 99 height 16
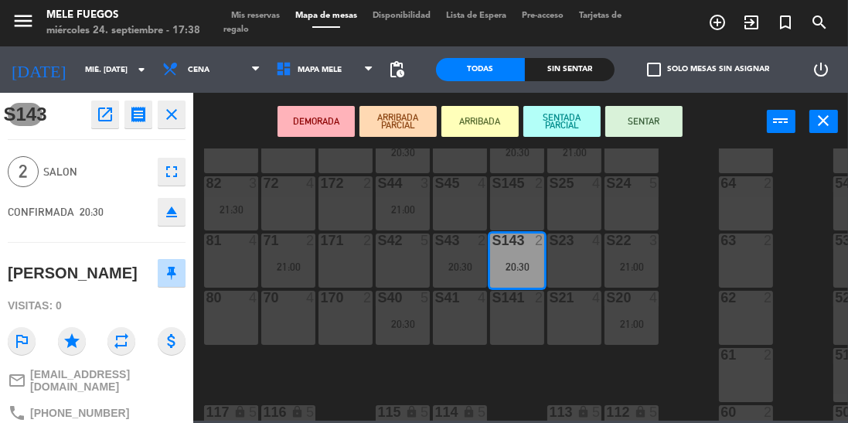
click at [370, 359] on div "100 8 101 8 102 8 103 8 104 8 S32 8 21:00 S33 16 21:00 S34 8 21:00 75 4 85 5 17…" at bounding box center [525, 284] width 646 height 272
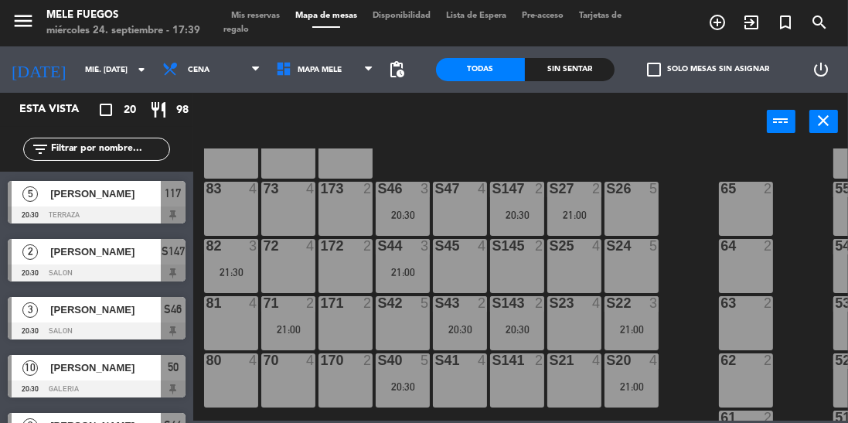
scroll to position [223, 0]
click at [254, 13] on span "Mis reservas" at bounding box center [255, 16] width 64 height 9
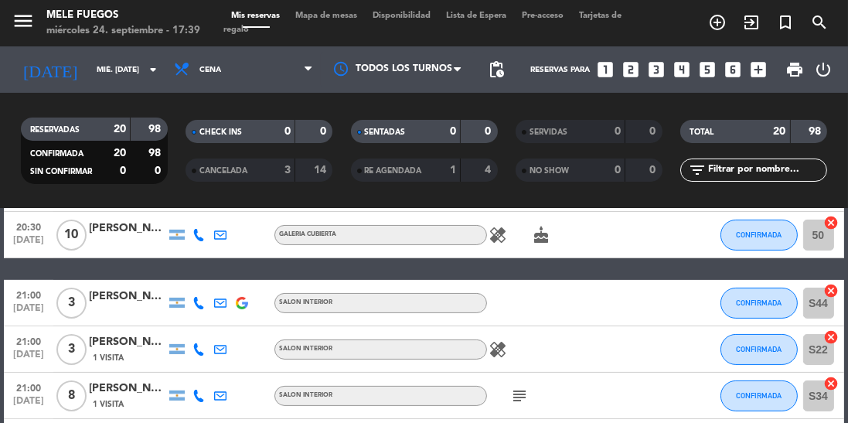
scroll to position [387, 0]
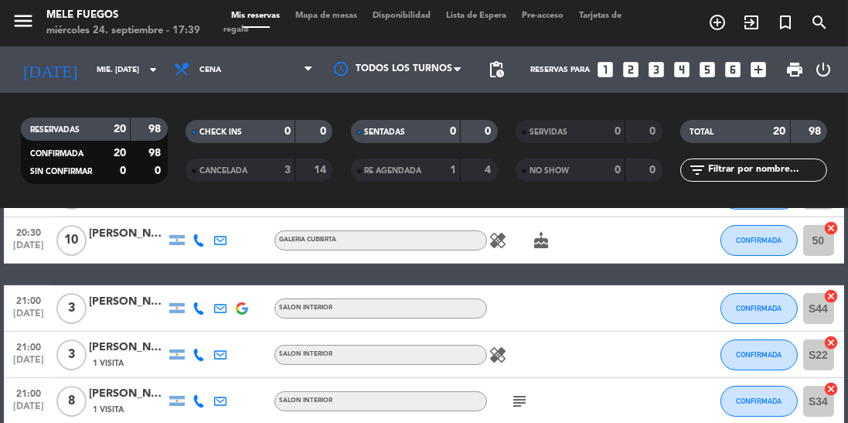
click at [573, 232] on div "healing cake" at bounding box center [552, 240] width 130 height 46
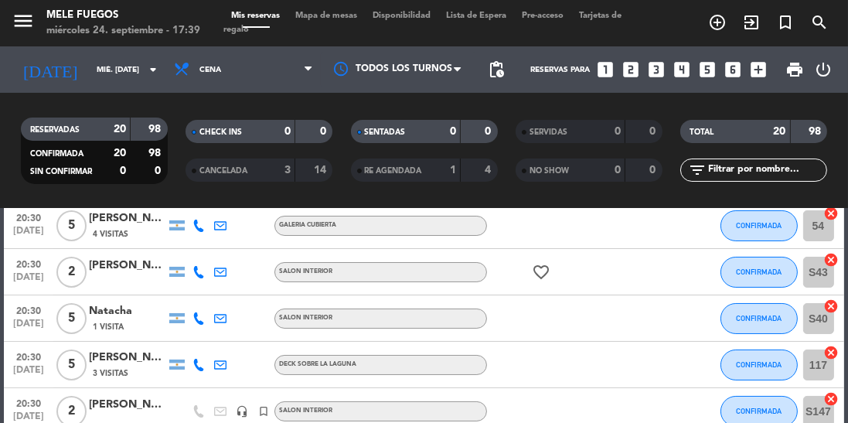
scroll to position [0, 0]
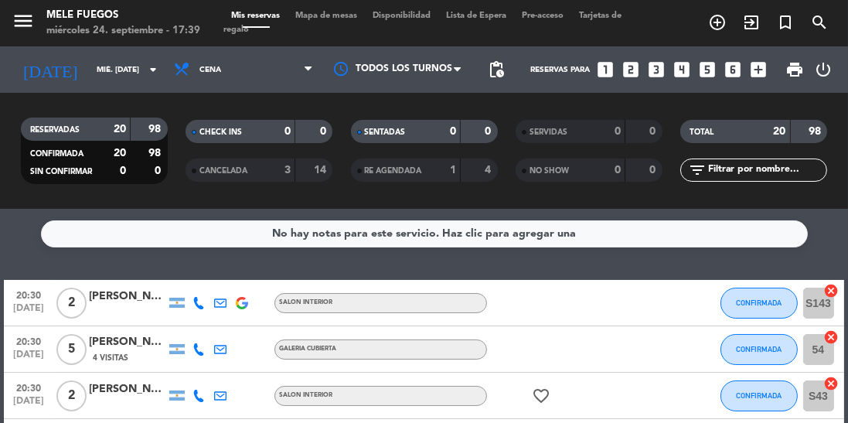
click at [322, 15] on span "Mapa de mesas" at bounding box center [326, 16] width 77 height 9
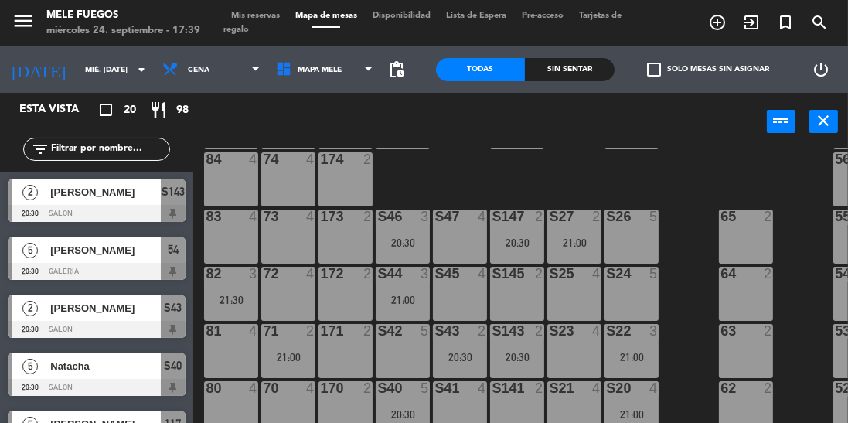
scroll to position [200, 0]
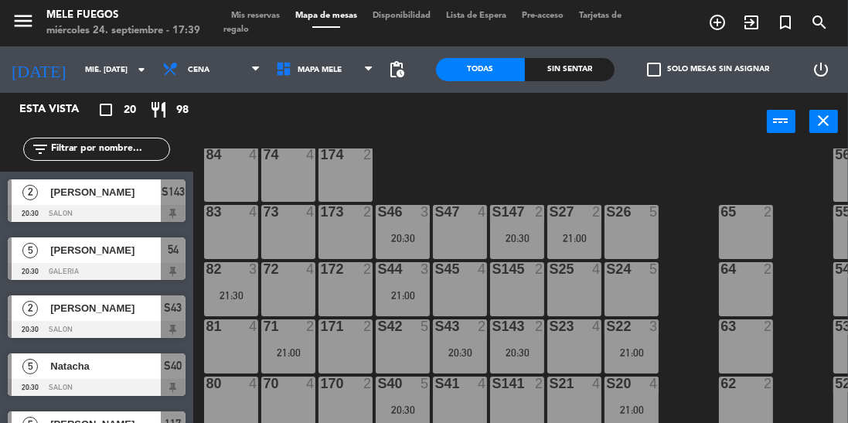
click at [241, 282] on div "82 3 21:30" at bounding box center [231, 289] width 54 height 54
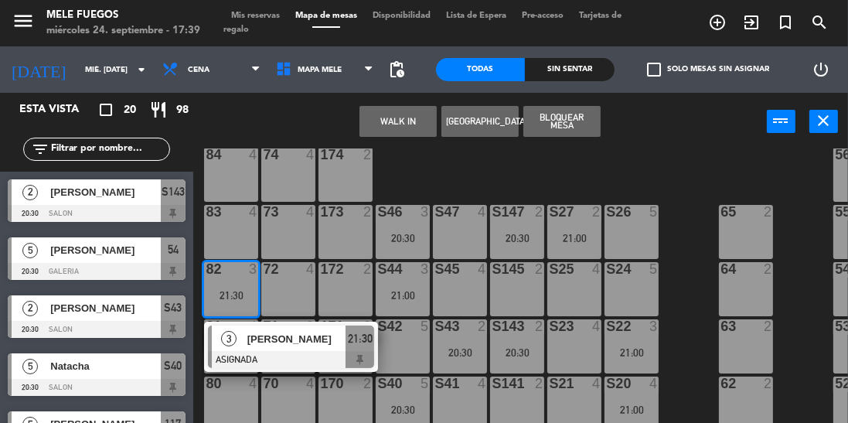
click at [688, 215] on div "100 8 101 8 102 8 103 8 104 8 S32 8 21:00 S33 16 21:00 S34 8 21:00 75 4 85 5 17…" at bounding box center [525, 321] width 646 height 346
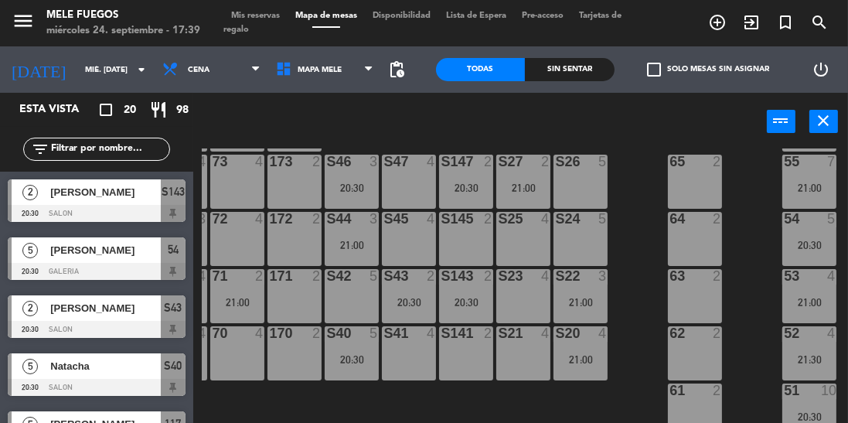
scroll to position [252, 51]
click at [732, 383] on div "2" at bounding box center [721, 390] width 26 height 14
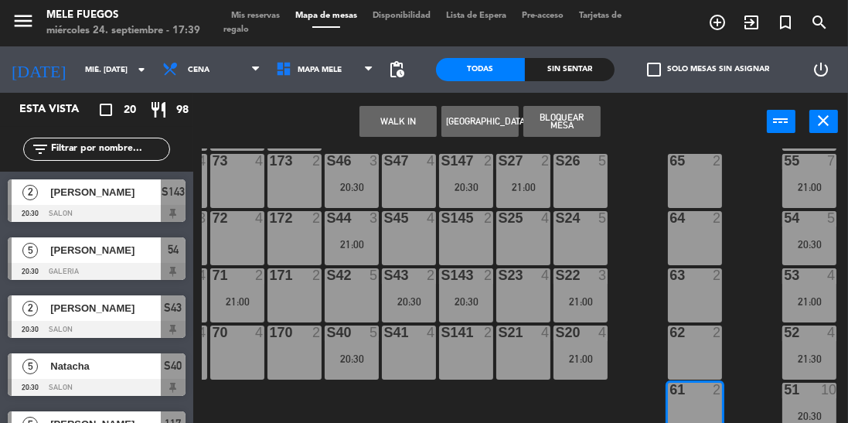
click at [805, 289] on div "53 4 21:00" at bounding box center [810, 295] width 54 height 54
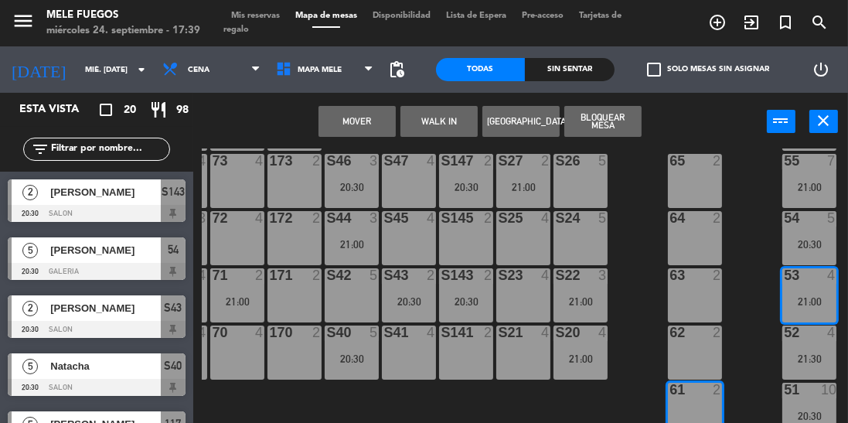
click at [745, 326] on div "100 8 101 8 102 8 103 8 104 8 S32 8 21:00 S33 16 21:00 S34 8 21:00 75 4 85 5 17…" at bounding box center [525, 321] width 646 height 346
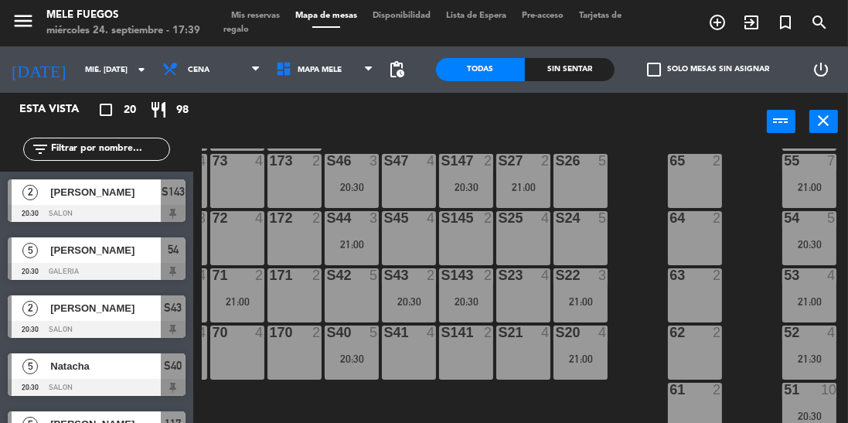
click at [800, 162] on div at bounding box center [810, 161] width 26 height 14
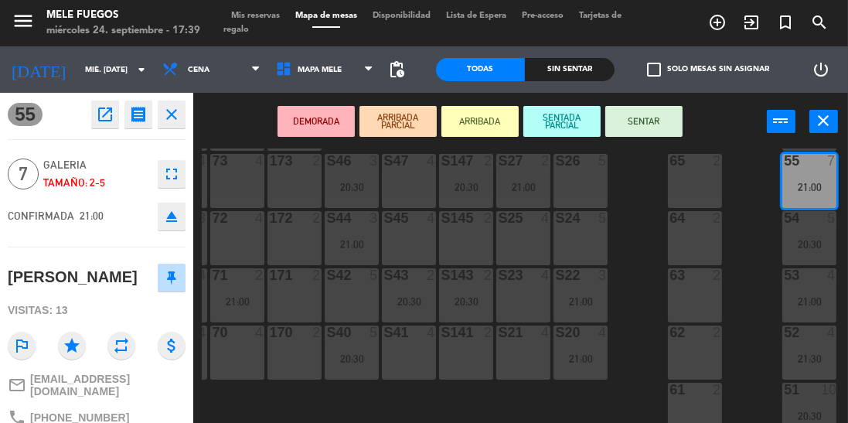
click at [739, 295] on div "100 8 101 8 102 8 103 8 104 8 S32 8 21:00 S33 16 21:00 S34 8 21:00 75 4 85 5 17…" at bounding box center [525, 321] width 646 height 346
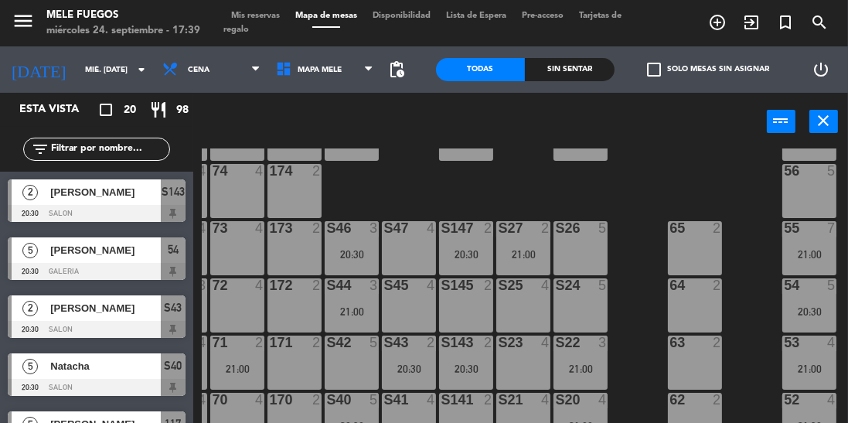
scroll to position [183, 0]
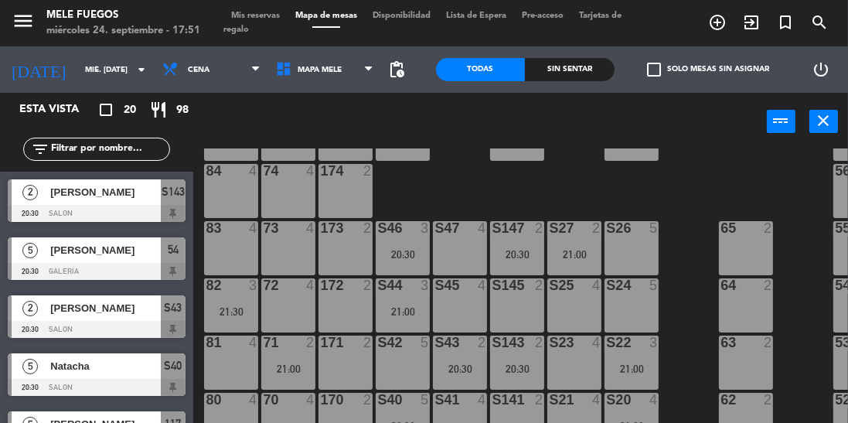
click at [687, 200] on div "100 8 101 8 102 8 103 8 104 8 S32 8 21:00 S33 16 21:00 S34 8 21:00 75 4 85 5 17…" at bounding box center [525, 321] width 646 height 346
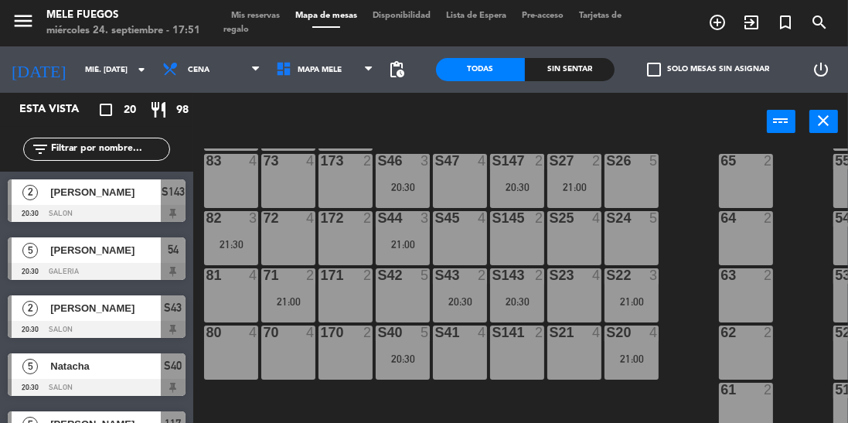
scroll to position [254, 0]
click at [691, 221] on div "100 8 101 8 102 8 103 8 104 8 S32 8 21:00 S33 16 21:00 S34 8 21:00 75 4 85 5 17…" at bounding box center [525, 321] width 646 height 346
click at [671, 254] on div "100 8 101 8 102 8 103 8 104 8 S32 8 21:00 S33 16 21:00 S34 8 21:00 75 4 85 5 17…" at bounding box center [525, 321] width 646 height 346
click at [680, 203] on div "100 8 101 8 102 8 103 8 104 8 S32 8 21:00 S33 16 21:00 S34 8 21:00 75 4 85 5 17…" at bounding box center [525, 321] width 646 height 346
click at [670, 254] on div "100 8 101 8 102 8 103 8 104 8 S32 8 21:00 S33 16 21:00 S34 8 21:00 75 4 85 5 17…" at bounding box center [525, 321] width 646 height 346
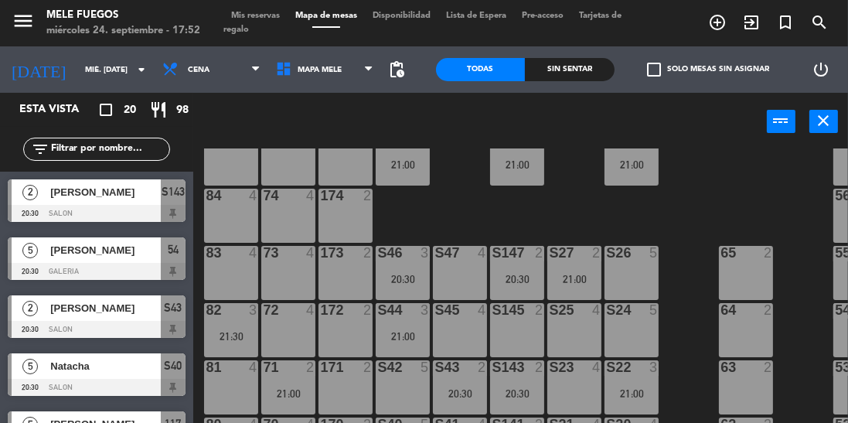
scroll to position [152, 0]
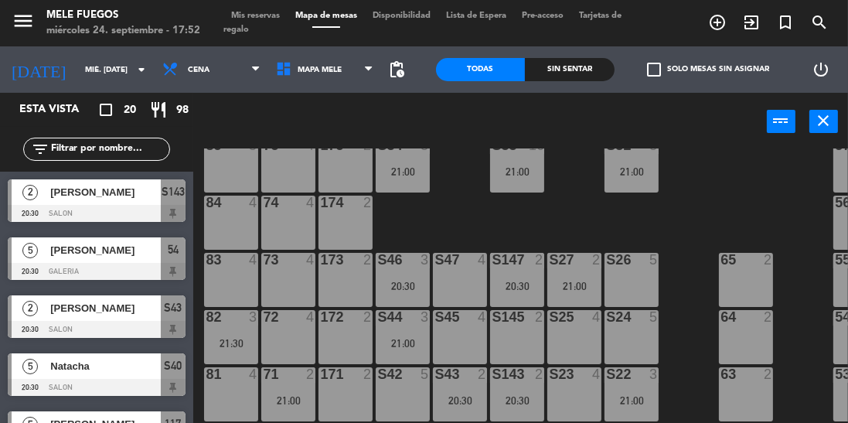
click at [640, 170] on div "21:00" at bounding box center [632, 171] width 54 height 11
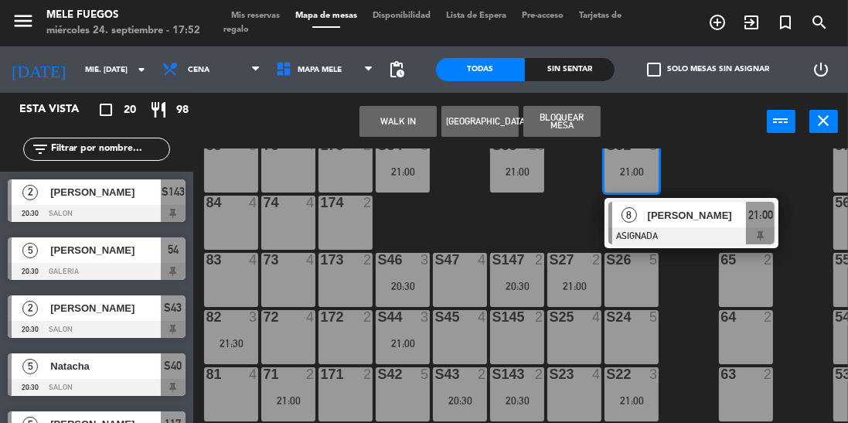
click at [734, 137] on div "WALK IN [GEOGRAPHIC_DATA] Bloquear Mesa power_input close" at bounding box center [480, 122] width 574 height 59
click at [739, 149] on div "100 8 101 8 102 8 103 8 104 8 S32 8 21:00 8 [PERSON_NAME] ASIGNADA 21:00 S33 16…" at bounding box center [525, 321] width 646 height 346
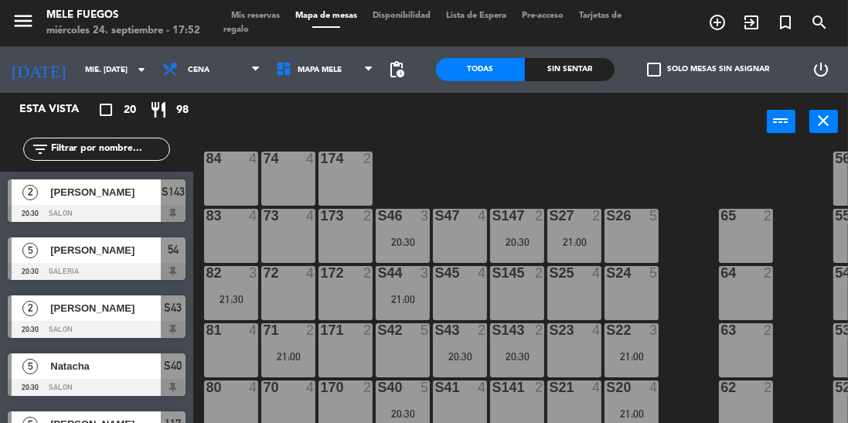
scroll to position [196, 0]
